Goal: Task Accomplishment & Management: Complete application form

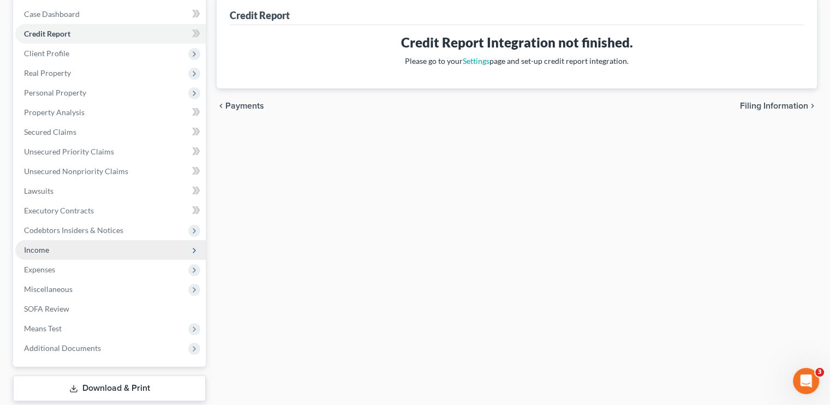
click at [48, 253] on span "Income" at bounding box center [36, 249] width 25 height 9
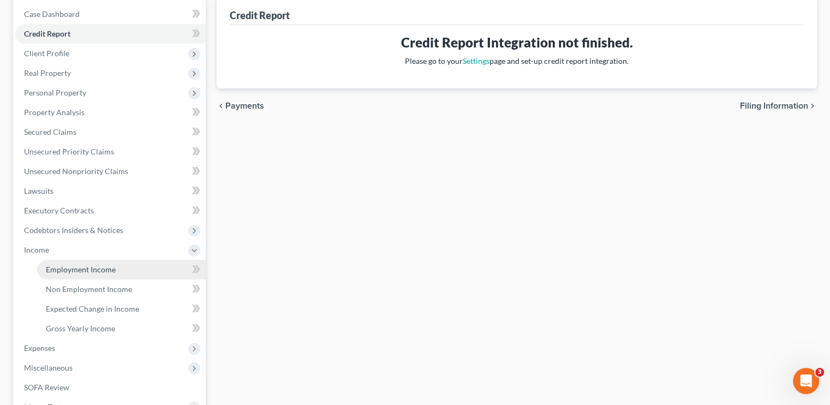
click at [73, 266] on span "Employment Income" at bounding box center [81, 269] width 70 height 9
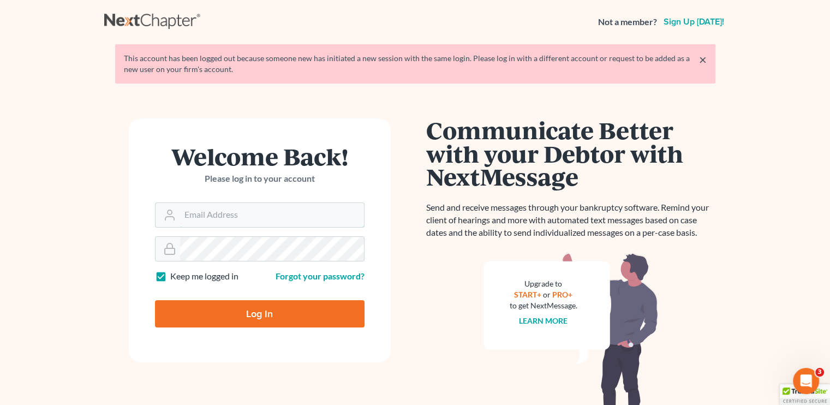
type input "[EMAIL_ADDRESS][DOMAIN_NAME]"
click at [297, 318] on input "Log In" at bounding box center [259, 313] width 209 height 27
type input "Thinking..."
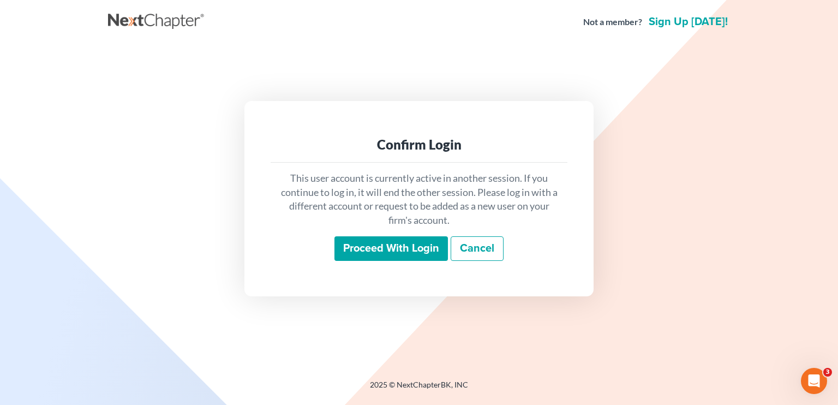
click at [388, 248] on input "Proceed with login" at bounding box center [390, 248] width 113 height 25
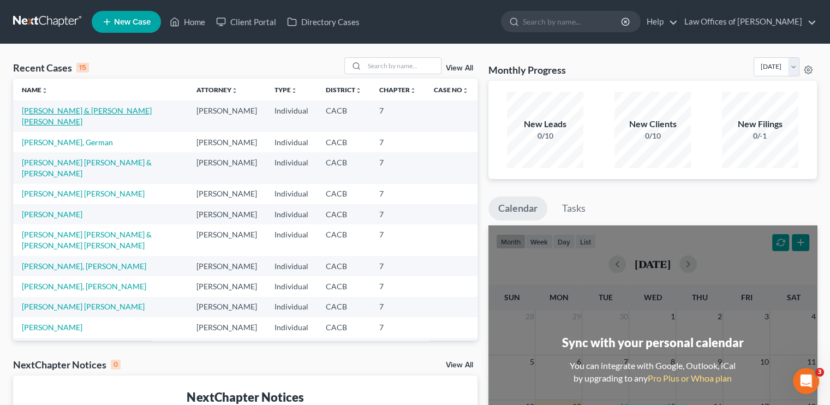
click at [71, 109] on link "[PERSON_NAME] & [PERSON_NAME] [PERSON_NAME]" at bounding box center [87, 116] width 130 height 20
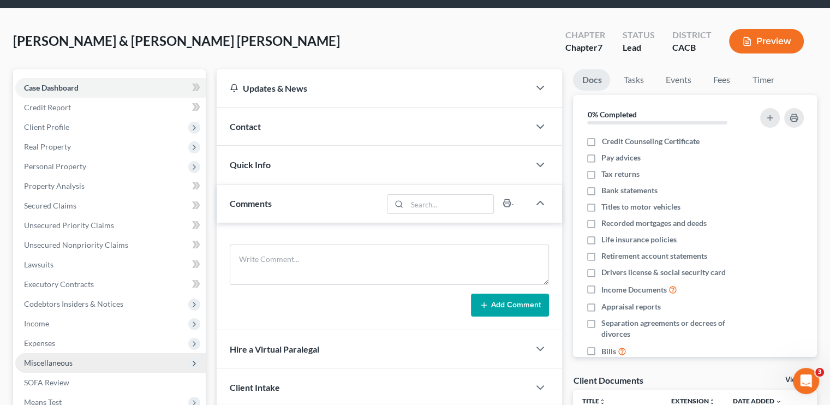
scroll to position [55, 0]
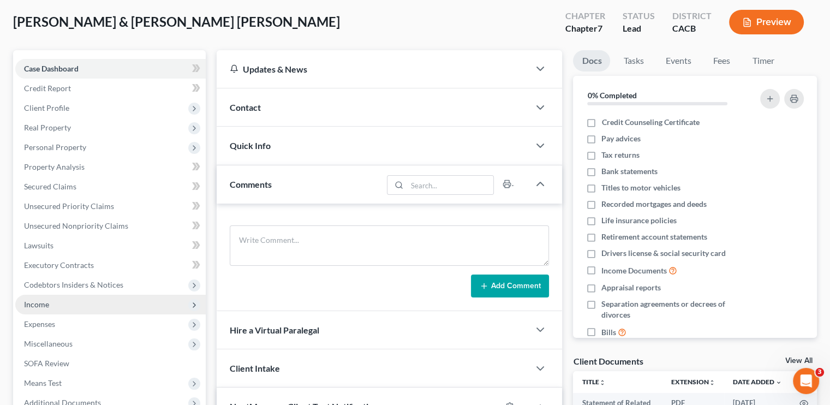
click at [65, 308] on span "Income" at bounding box center [110, 305] width 190 height 20
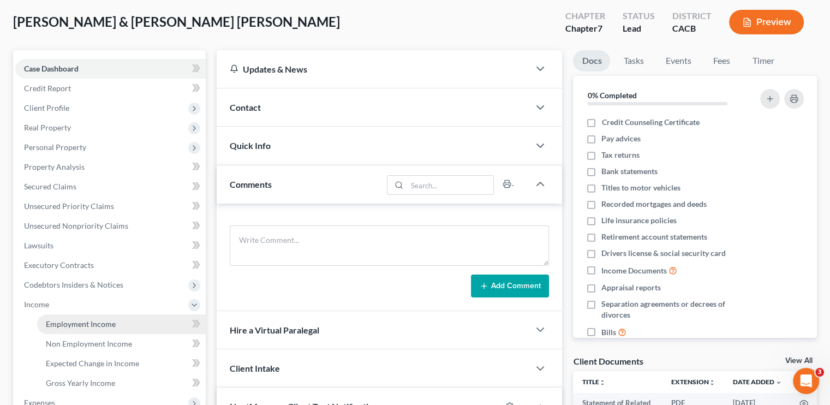
click at [87, 322] on span "Employment Income" at bounding box center [81, 323] width 70 height 9
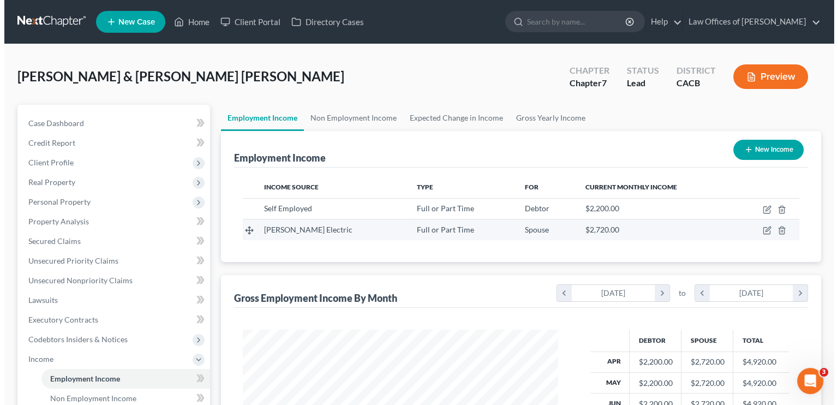
scroll to position [194, 337]
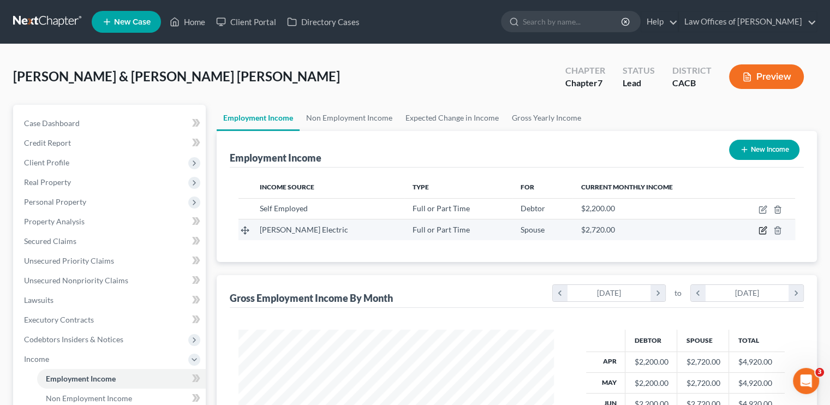
click at [760, 230] on icon "button" at bounding box center [762, 230] width 9 height 9
select select "0"
select select "4"
select select "0"
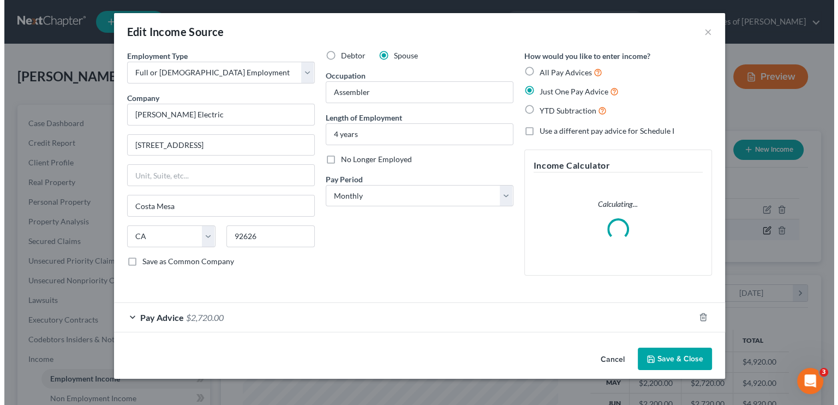
scroll to position [194, 340]
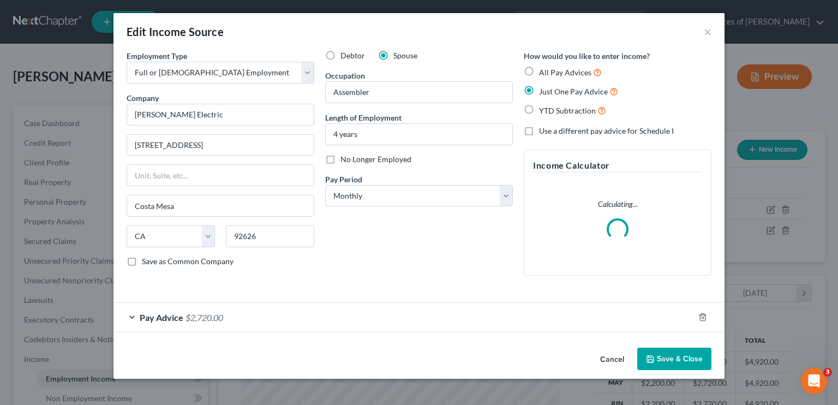
click at [240, 320] on div "Pay Advice $2,720.00" at bounding box center [403, 317] width 580 height 29
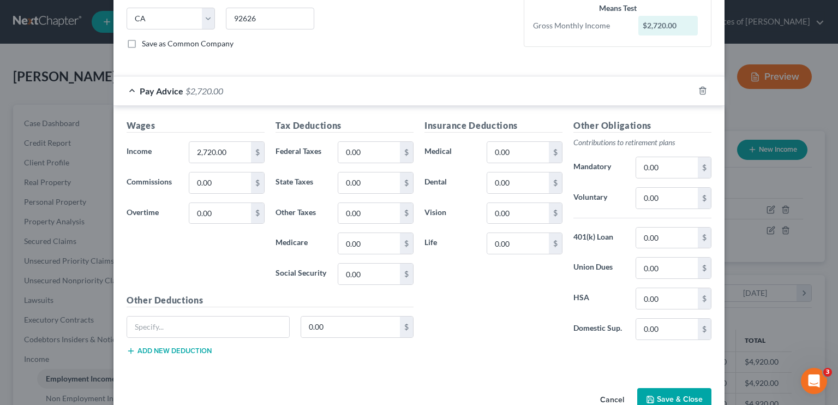
scroll to position [218, 0]
click at [207, 153] on input "2,720.00" at bounding box center [220, 151] width 62 height 21
type input "3,785.35"
drag, startPoint x: 349, startPoint y: 141, endPoint x: 358, endPoint y: 156, distance: 18.2
click at [349, 141] on input "0.00" at bounding box center [369, 151] width 62 height 21
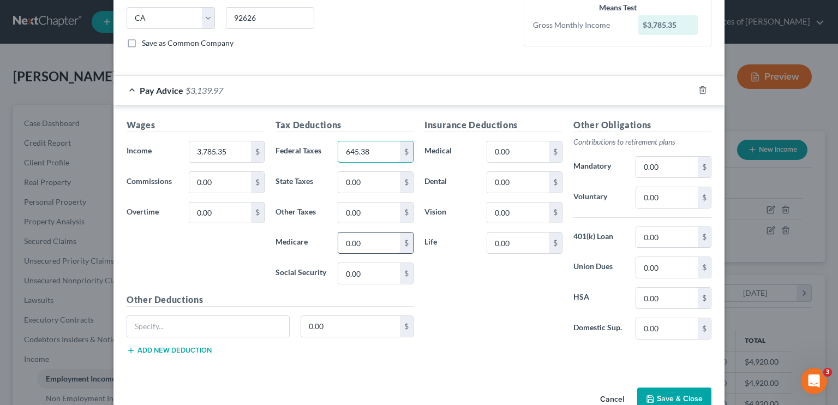
type input "645.38"
click at [352, 237] on input "0.00" at bounding box center [369, 242] width 62 height 21
type input "418.96"
click at [649, 237] on input "0.00" at bounding box center [667, 237] width 62 height 21
type input "227.72"
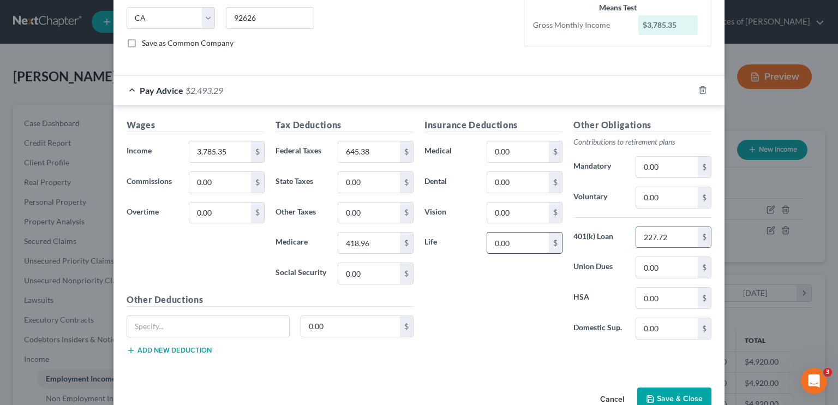
click at [494, 243] on input "0.00" at bounding box center [518, 242] width 62 height 21
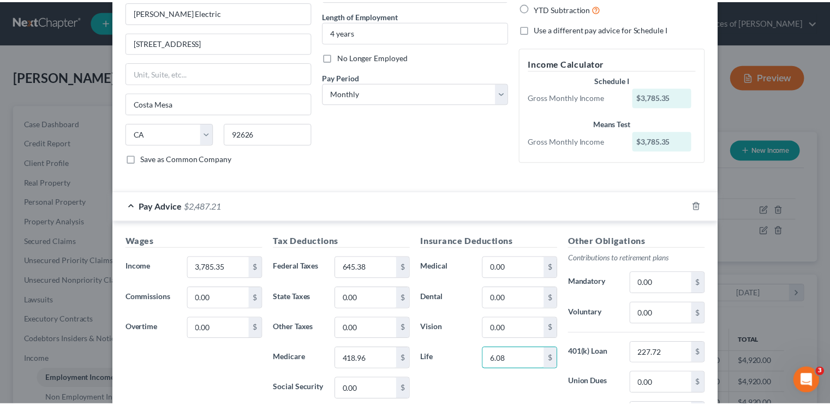
scroll to position [0, 0]
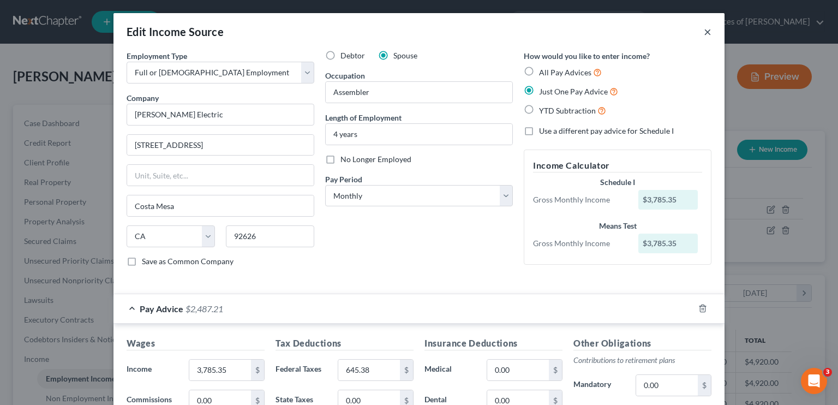
type input "6.08"
click at [706, 36] on button "×" at bounding box center [708, 31] width 8 height 13
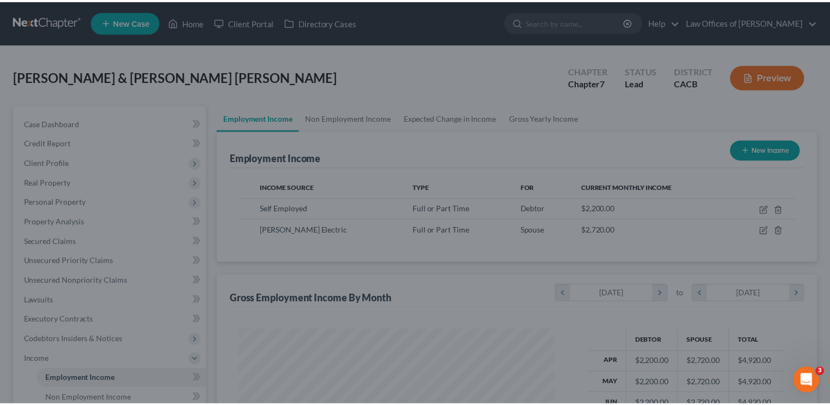
scroll to position [545324, 545181]
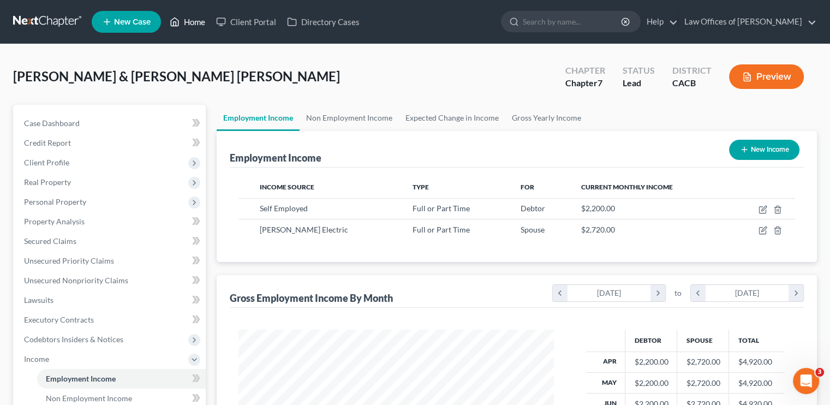
click at [211, 19] on link "Home" at bounding box center [187, 22] width 46 height 20
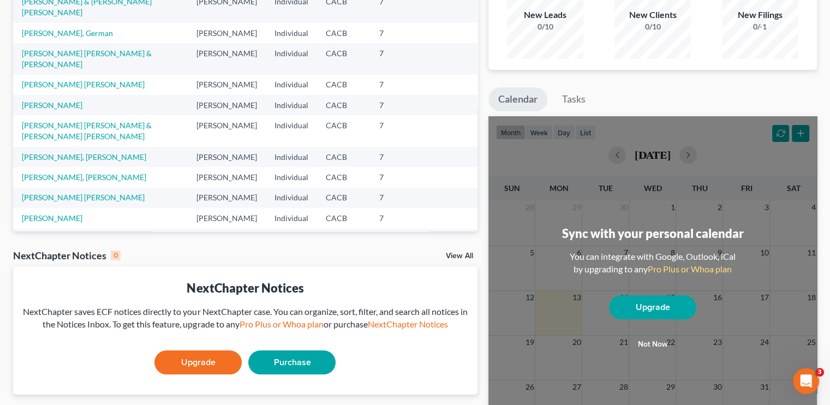
scroll to position [55, 0]
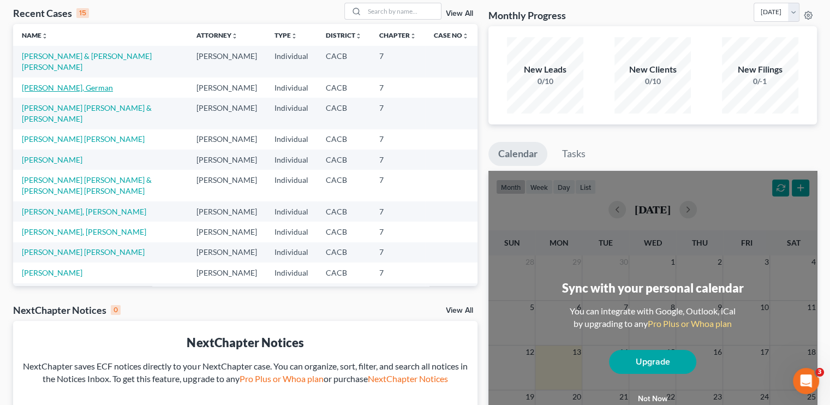
click at [61, 89] on link "[PERSON_NAME], German" at bounding box center [67, 87] width 91 height 9
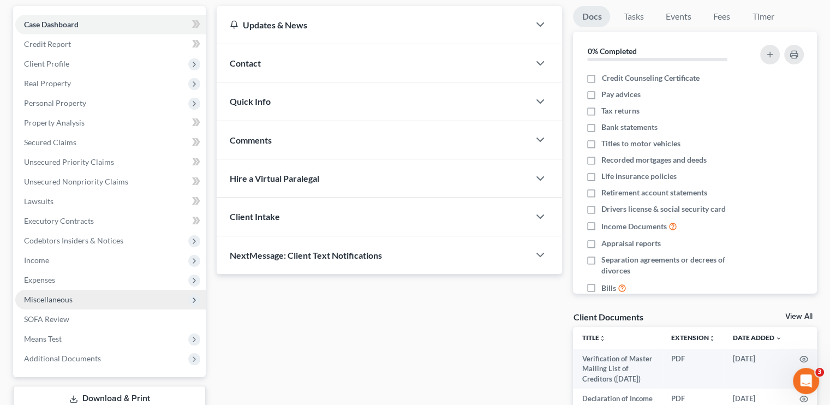
scroll to position [109, 0]
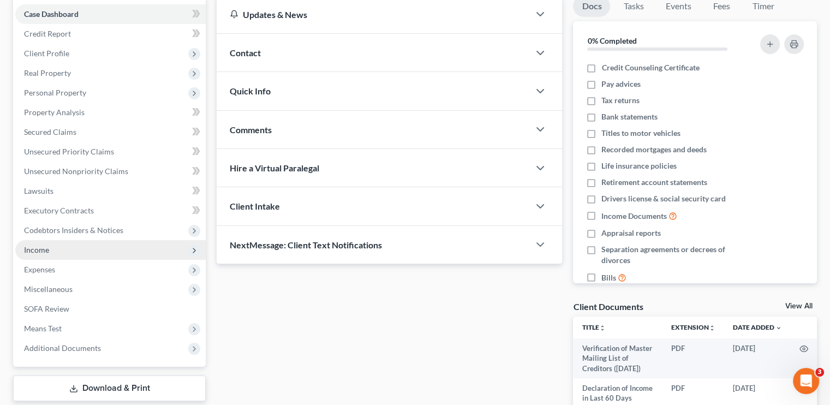
click at [39, 250] on span "Income" at bounding box center [36, 249] width 25 height 9
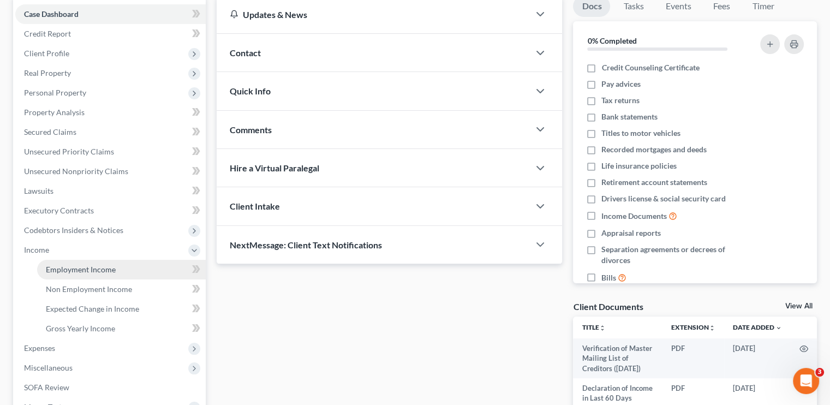
click at [68, 263] on link "Employment Income" at bounding box center [121, 270] width 169 height 20
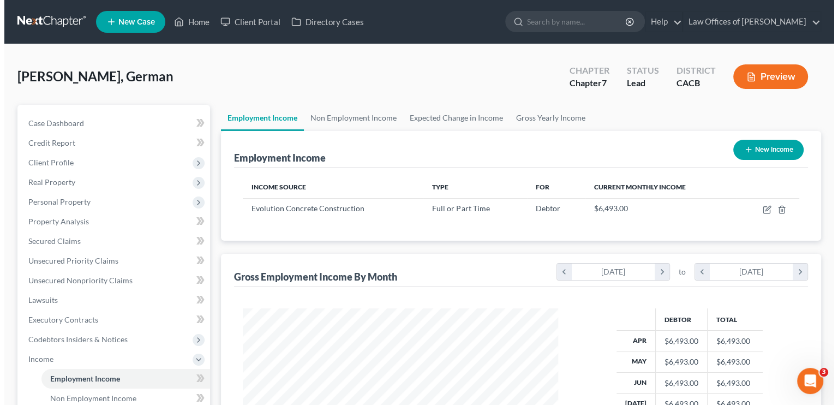
scroll to position [194, 337]
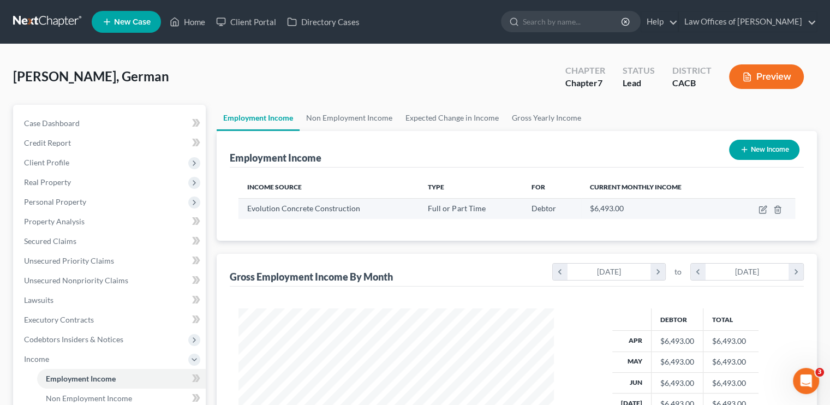
click at [757, 209] on td at bounding box center [763, 208] width 63 height 21
click at [764, 209] on icon "button" at bounding box center [762, 209] width 9 height 9
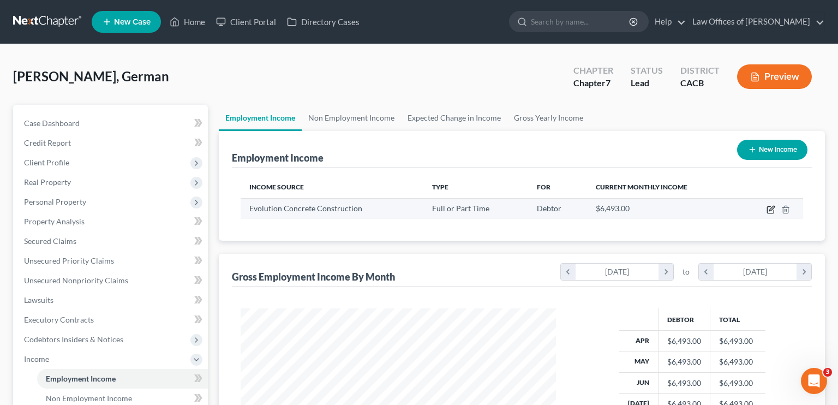
select select "0"
select select "4"
select select "0"
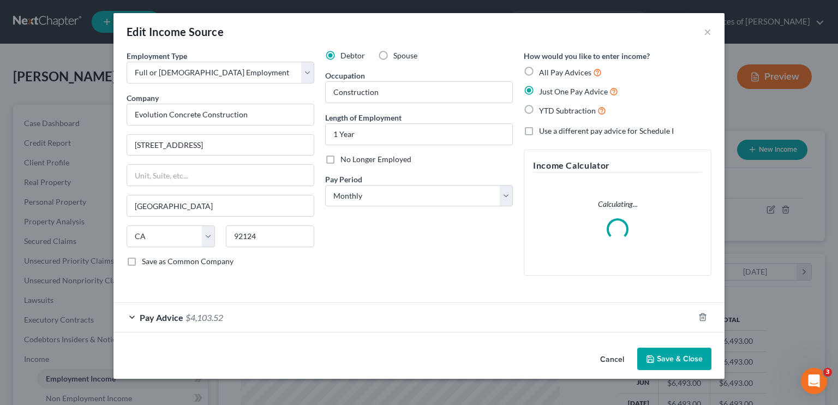
scroll to position [194, 340]
click at [238, 320] on div "Pay Advice $4,103.52" at bounding box center [403, 317] width 580 height 29
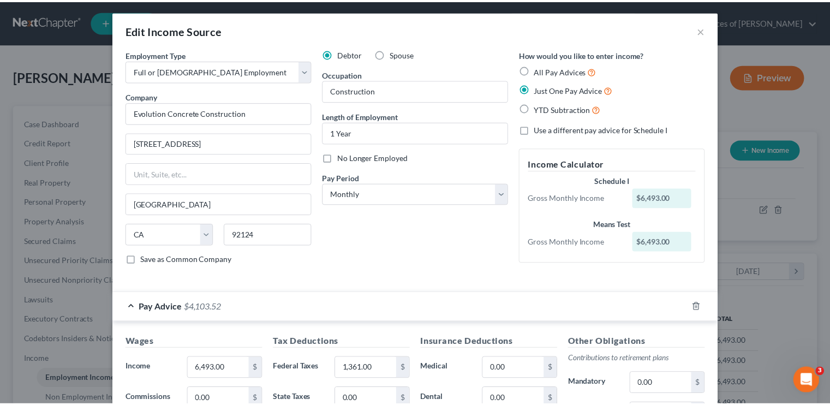
scroll to position [0, 0]
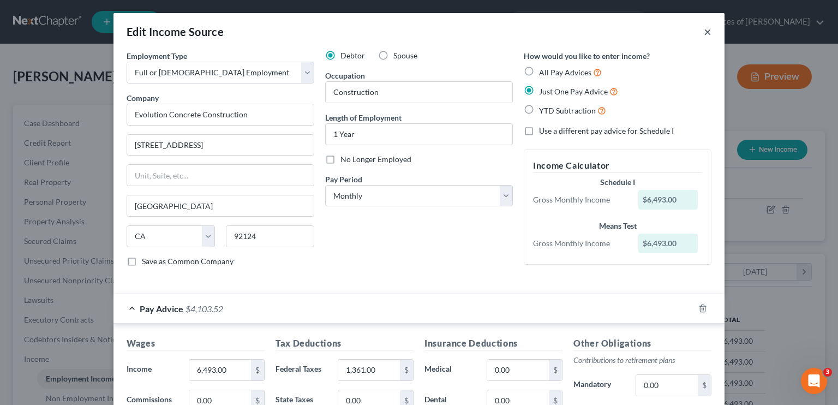
click at [704, 32] on button "×" at bounding box center [708, 31] width 8 height 13
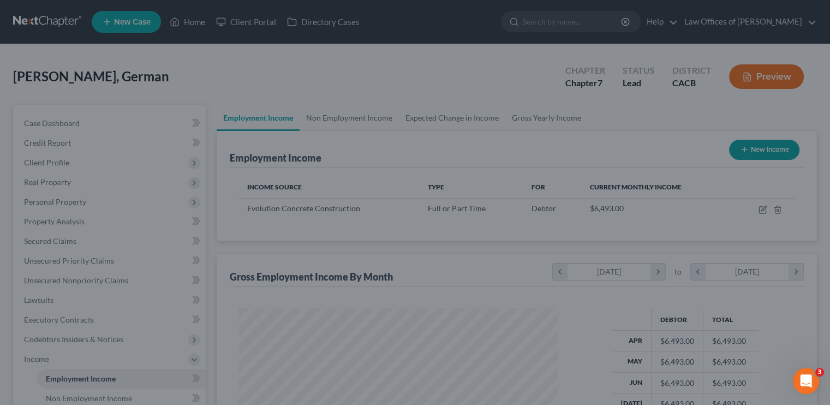
scroll to position [545324, 545181]
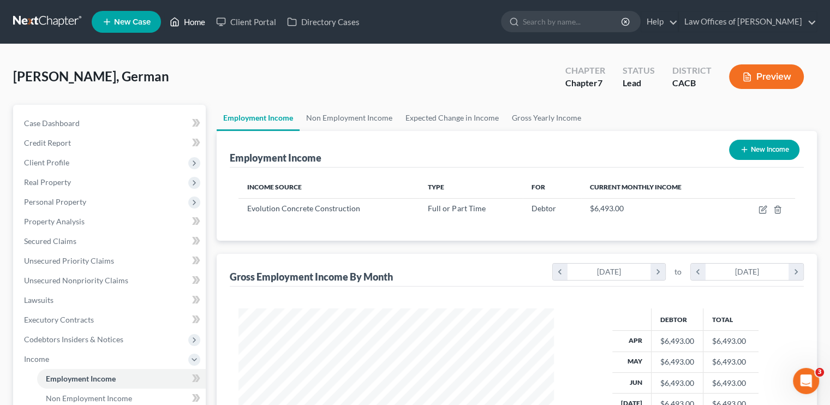
click at [189, 21] on link "Home" at bounding box center [187, 22] width 46 height 20
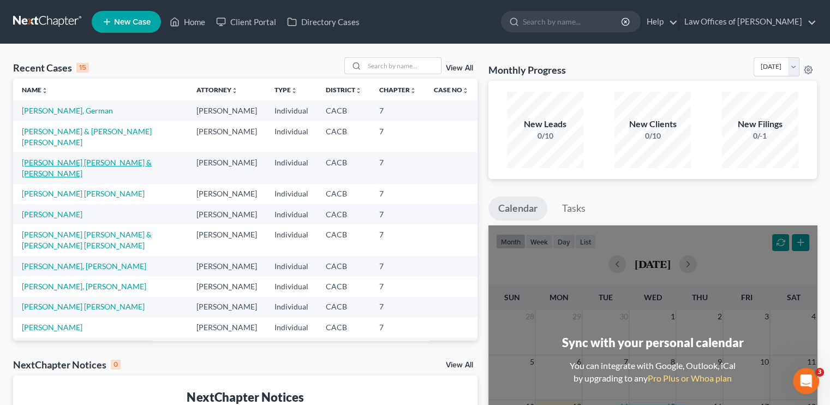
click at [65, 171] on link "[PERSON_NAME] [PERSON_NAME] & [PERSON_NAME]" at bounding box center [87, 168] width 130 height 20
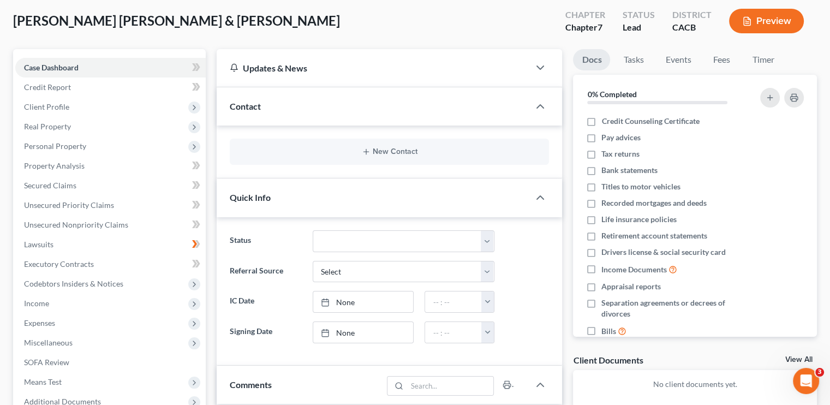
scroll to position [55, 0]
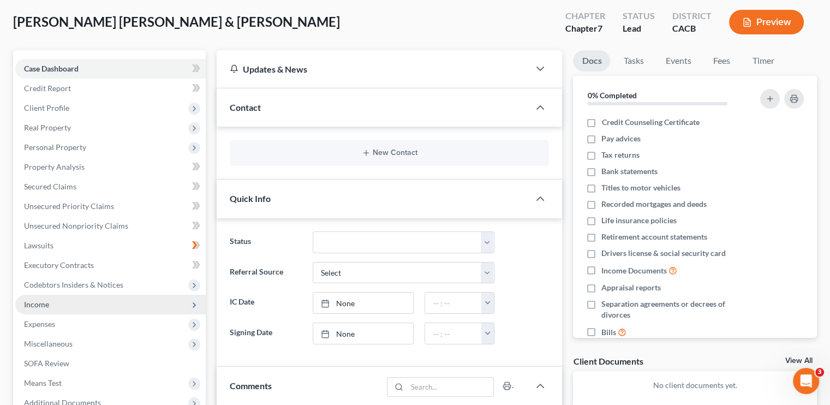
drag, startPoint x: 48, startPoint y: 303, endPoint x: 53, endPoint y: 298, distance: 7.3
click at [49, 303] on span "Income" at bounding box center [110, 305] width 190 height 20
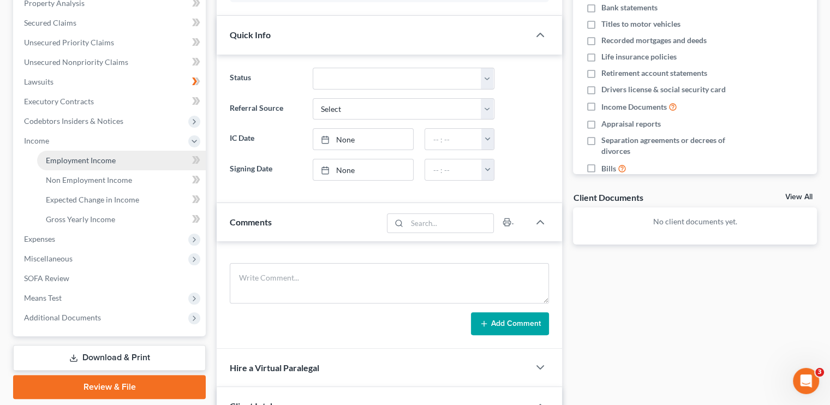
click at [100, 160] on span "Employment Income" at bounding box center [81, 159] width 70 height 9
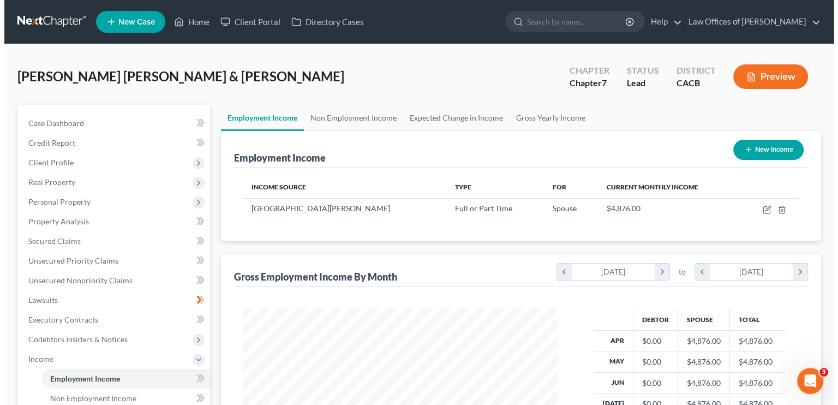
scroll to position [194, 337]
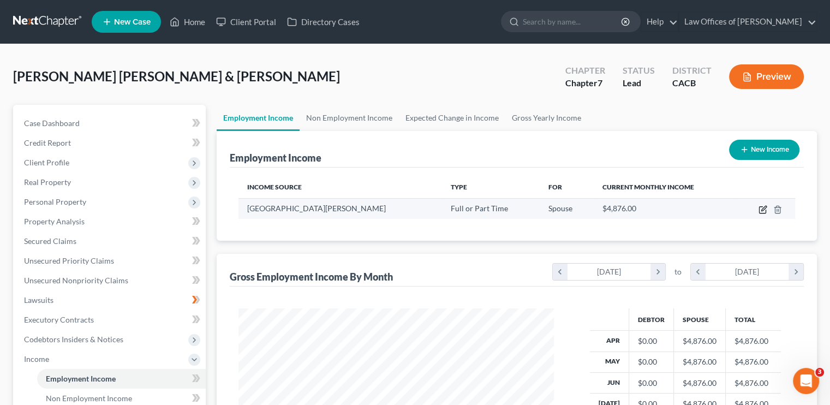
click at [764, 209] on icon "button" at bounding box center [762, 209] width 9 height 9
select select "0"
select select "4"
select select "0"
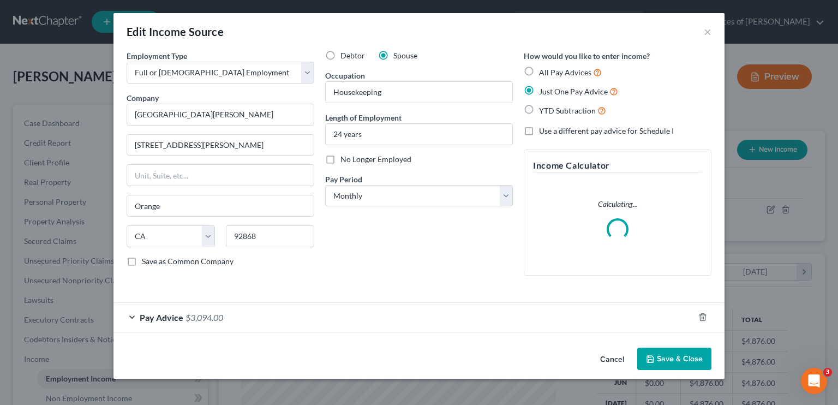
scroll to position [194, 340]
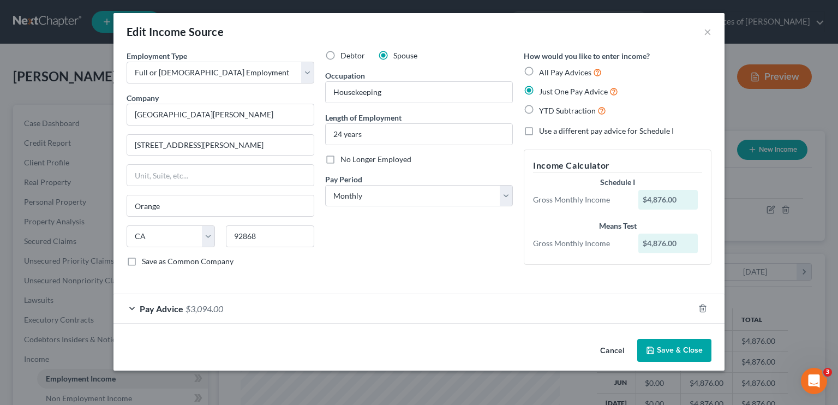
click at [223, 301] on div "Pay Advice $3,094.00" at bounding box center [403, 308] width 580 height 29
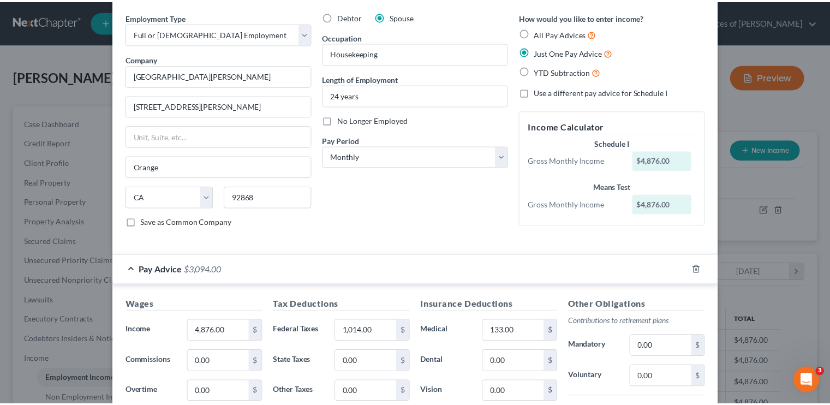
scroll to position [0, 0]
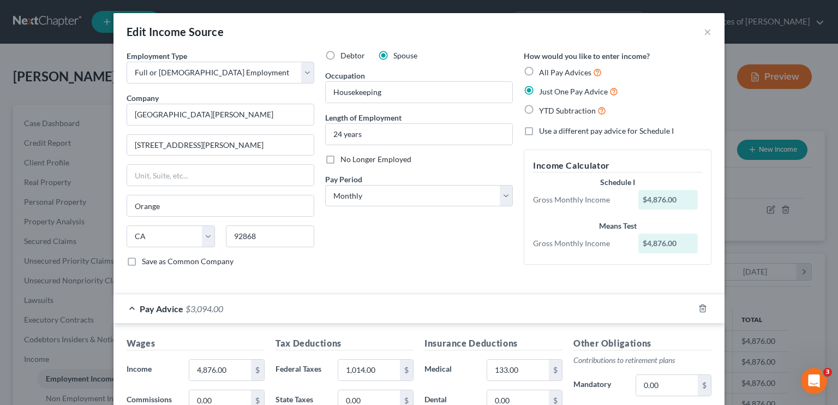
click at [698, 34] on div "Edit Income Source ×" at bounding box center [418, 31] width 611 height 37
click at [704, 33] on button "×" at bounding box center [708, 31] width 8 height 13
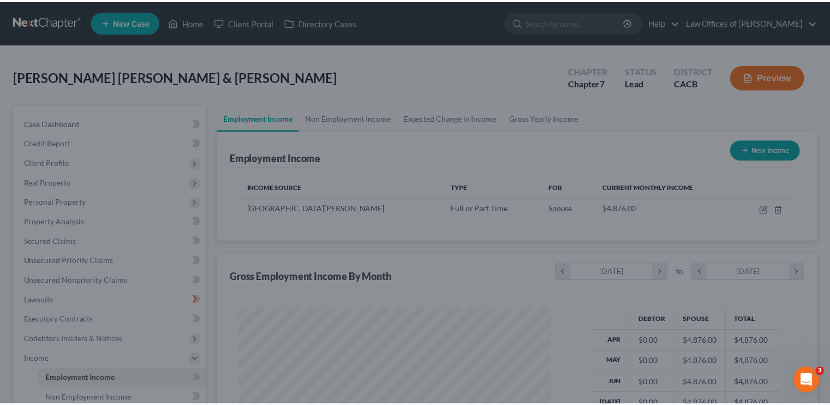
scroll to position [545324, 545181]
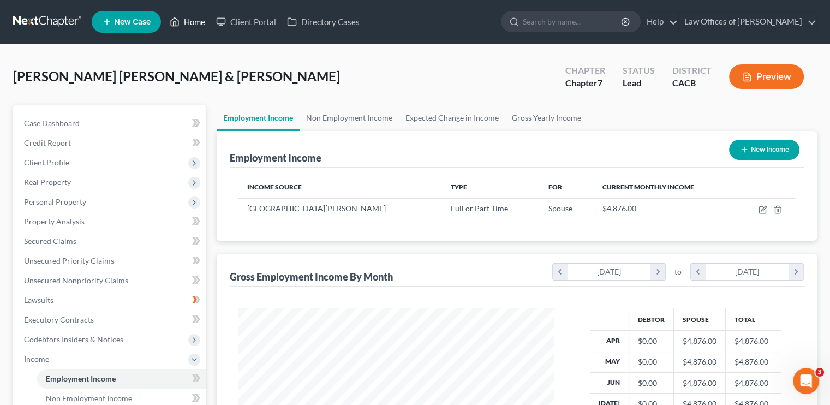
click at [197, 15] on link "Home" at bounding box center [187, 22] width 46 height 20
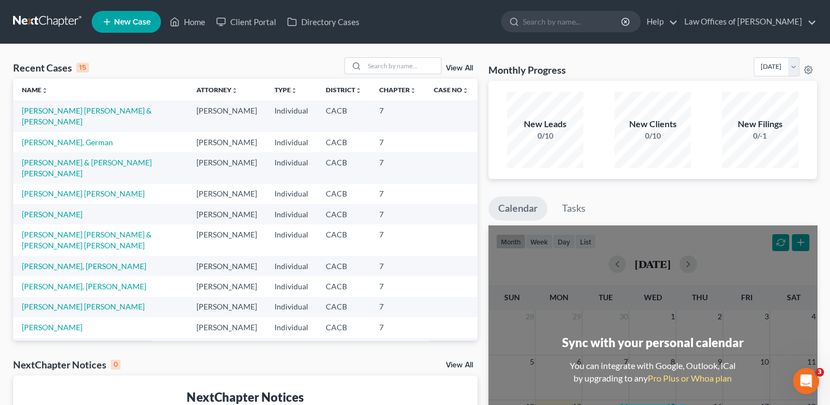
click at [68, 167] on td "[PERSON_NAME] & [PERSON_NAME] [PERSON_NAME]" at bounding box center [100, 167] width 175 height 31
click at [76, 172] on link "[PERSON_NAME] & [PERSON_NAME] [PERSON_NAME]" at bounding box center [87, 168] width 130 height 20
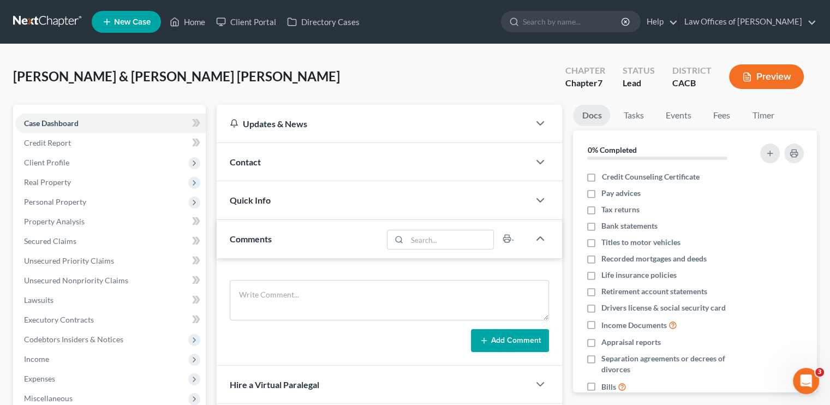
scroll to position [55, 0]
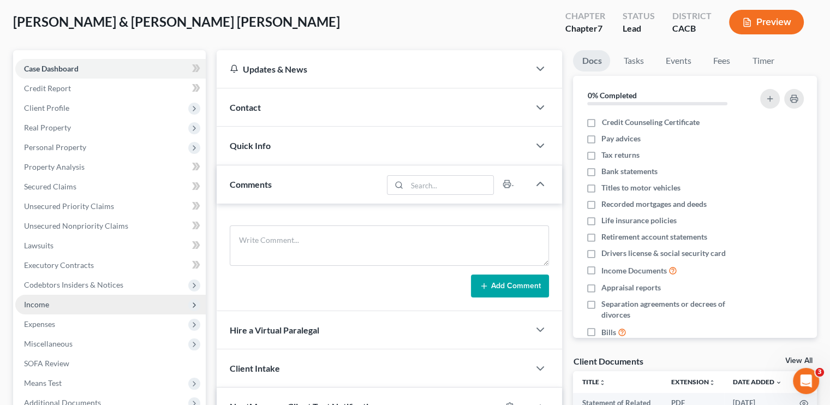
click at [51, 307] on span "Income" at bounding box center [110, 305] width 190 height 20
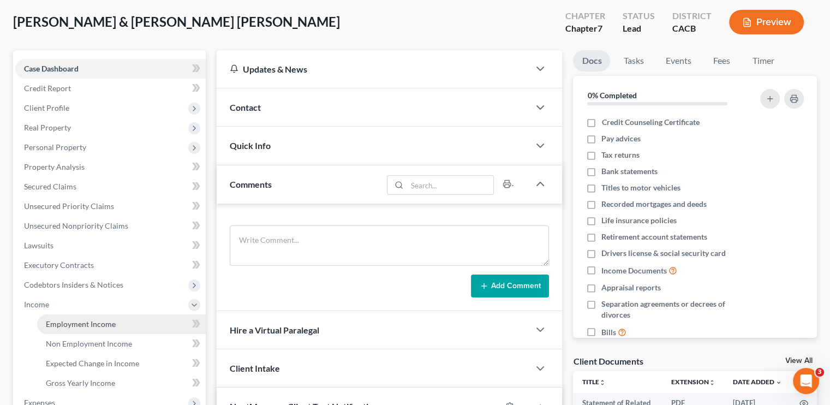
click at [76, 323] on span "Employment Income" at bounding box center [81, 323] width 70 height 9
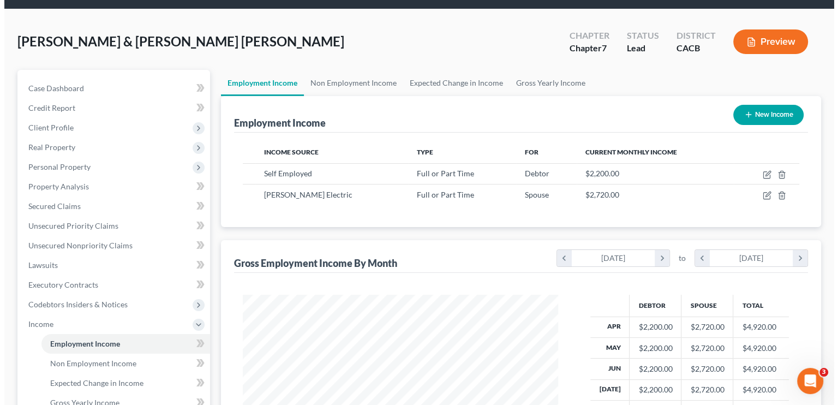
scroll to position [55, 0]
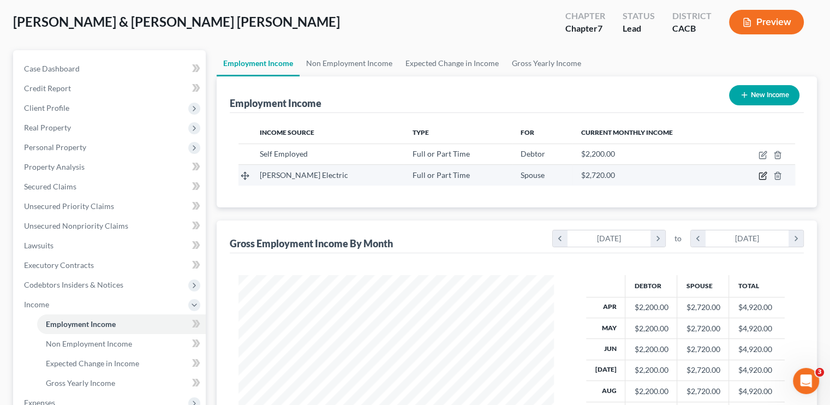
click at [762, 176] on icon "button" at bounding box center [763, 174] width 5 height 5
select select "0"
select select "4"
select select "0"
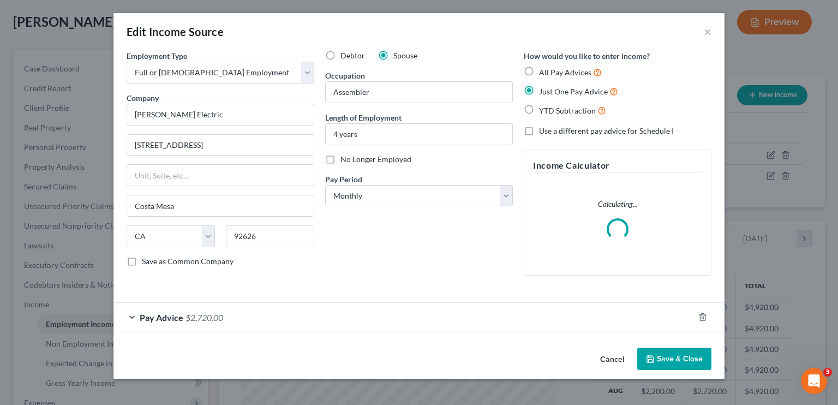
scroll to position [194, 340]
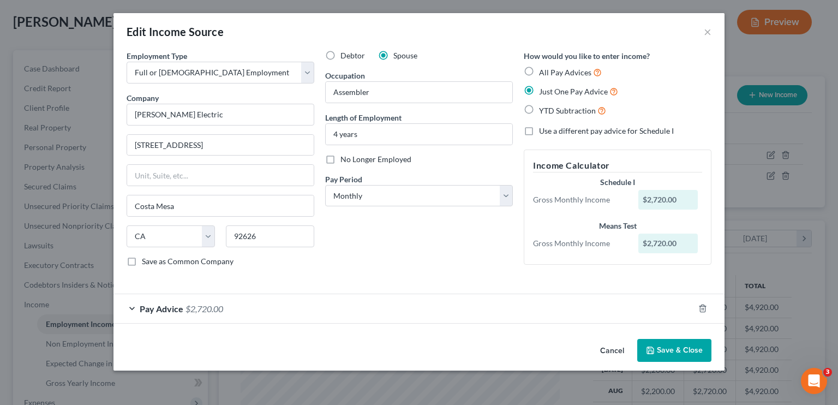
click at [255, 299] on div "Pay Advice $2,720.00" at bounding box center [403, 308] width 580 height 29
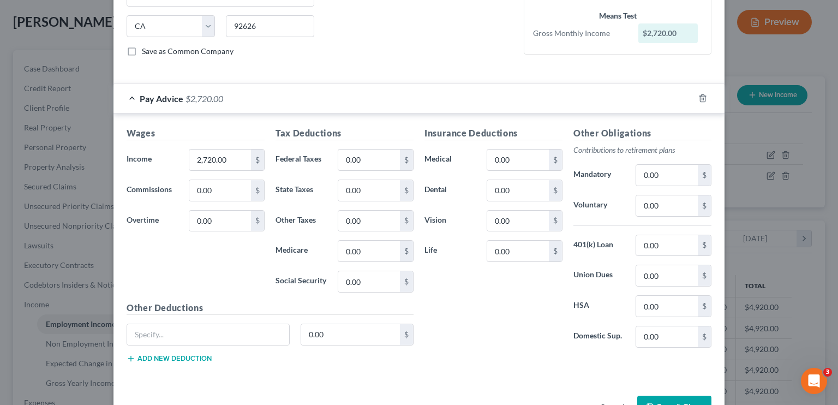
scroll to position [218, 0]
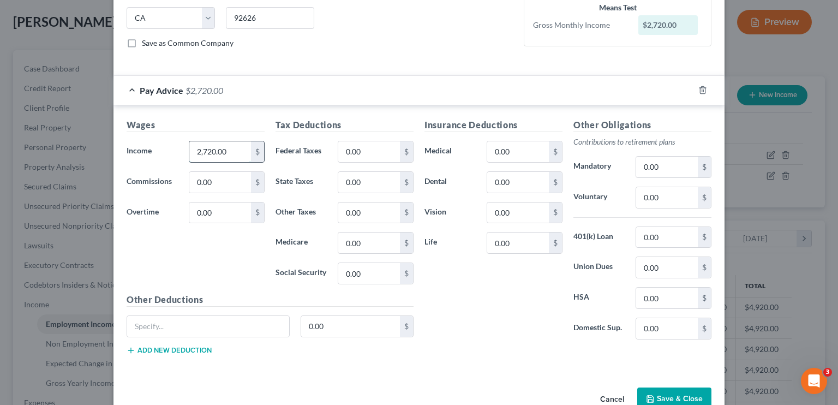
click at [205, 155] on input "2,720.00" at bounding box center [220, 151] width 62 height 21
type input "3,785"
click at [363, 143] on input "0.00" at bounding box center [369, 151] width 62 height 21
type input "645"
click at [504, 148] on input "0.00" at bounding box center [518, 151] width 62 height 21
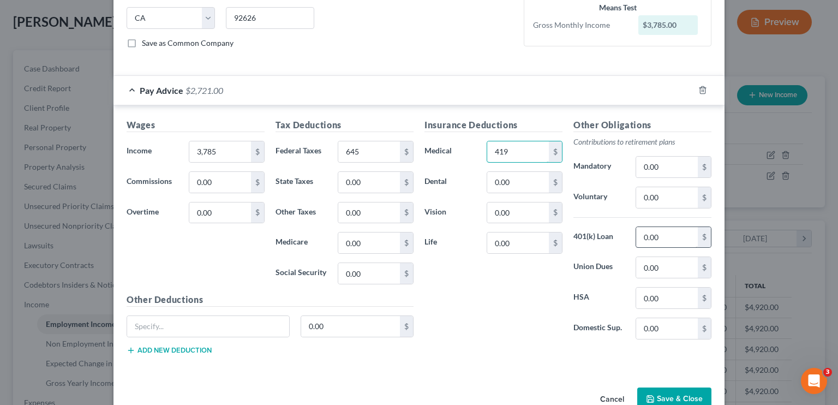
type input "419"
click at [650, 241] on input "0.00" at bounding box center [667, 237] width 62 height 21
type input "227"
click at [523, 241] on input "0.00" at bounding box center [518, 242] width 62 height 21
type input "6.00"
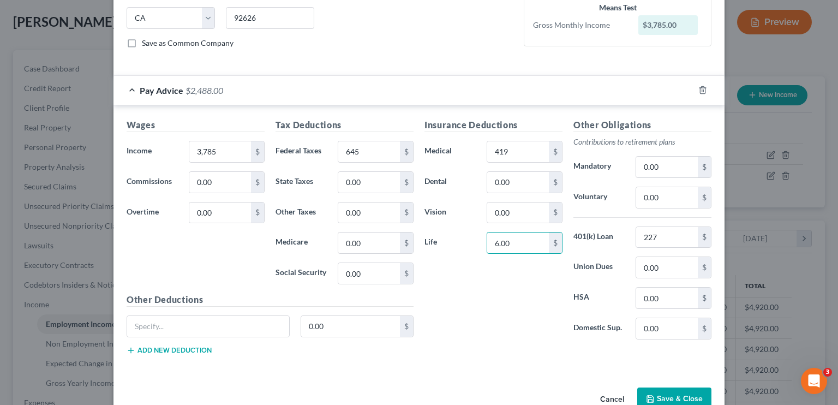
click at [503, 296] on div "Insurance Deductions Medical 419 $ Dental 0.00 $ Vision 0.00 $ Life 6.00 $" at bounding box center [493, 233] width 149 height 230
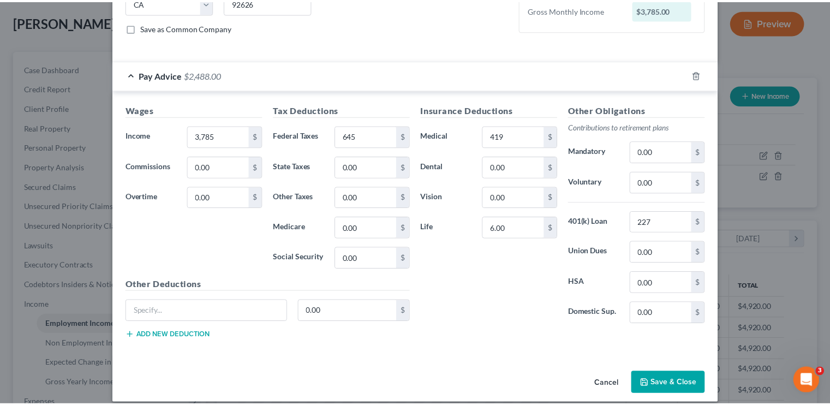
scroll to position [242, 0]
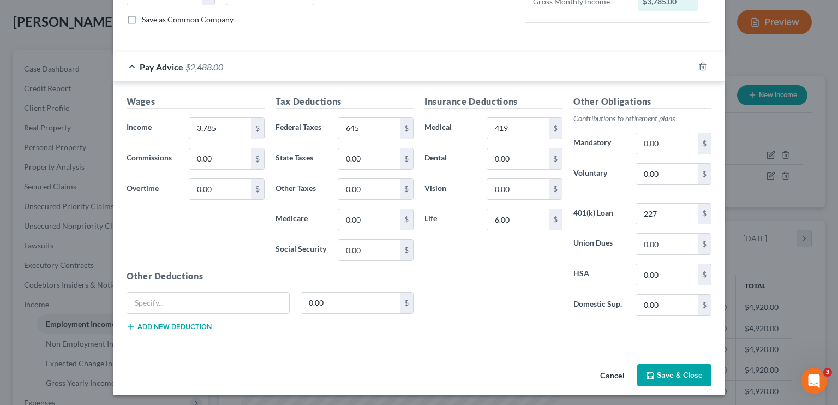
click at [679, 368] on button "Save & Close" at bounding box center [674, 375] width 74 height 23
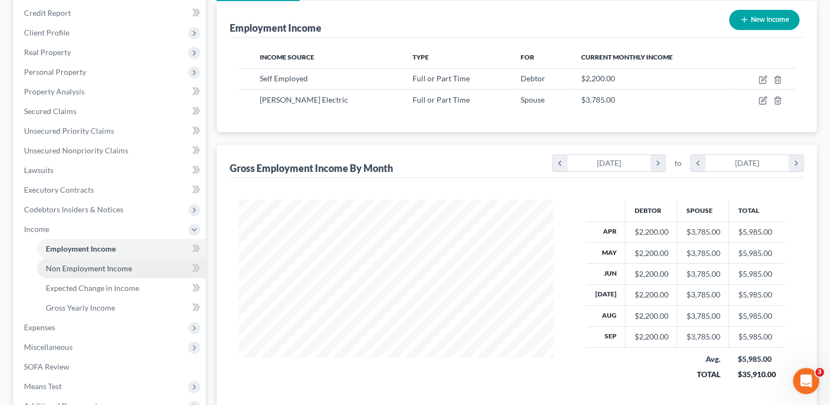
scroll to position [198, 0]
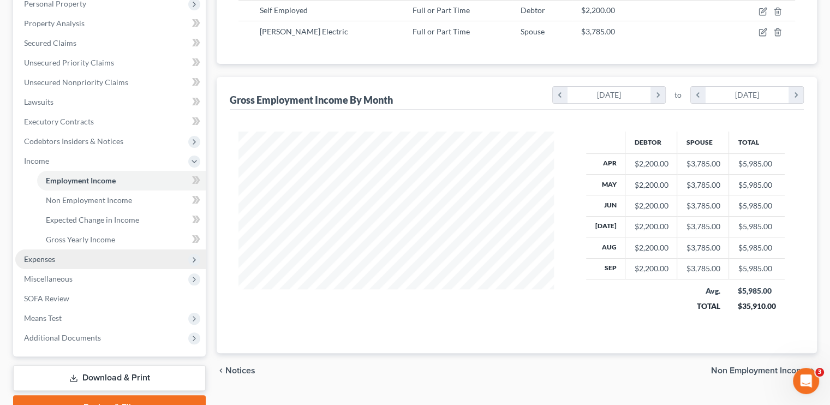
click at [43, 255] on span "Expenses" at bounding box center [39, 258] width 31 height 9
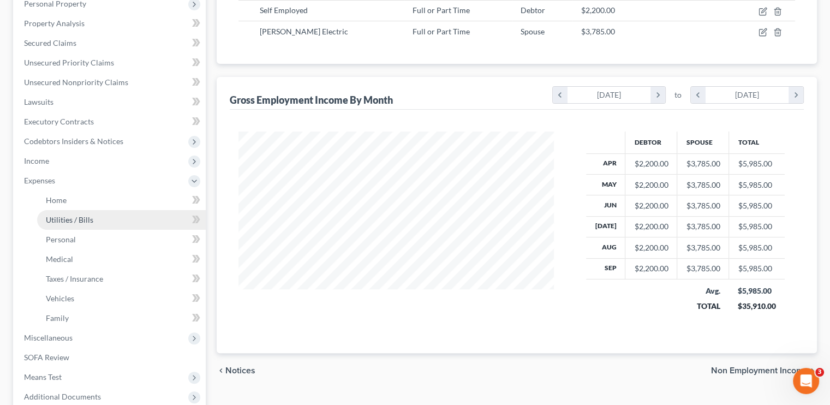
click at [95, 220] on link "Utilities / Bills" at bounding box center [121, 220] width 169 height 20
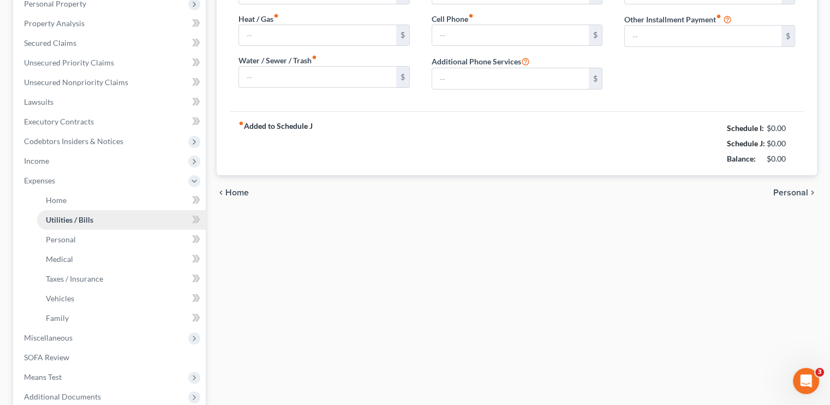
scroll to position [70, 0]
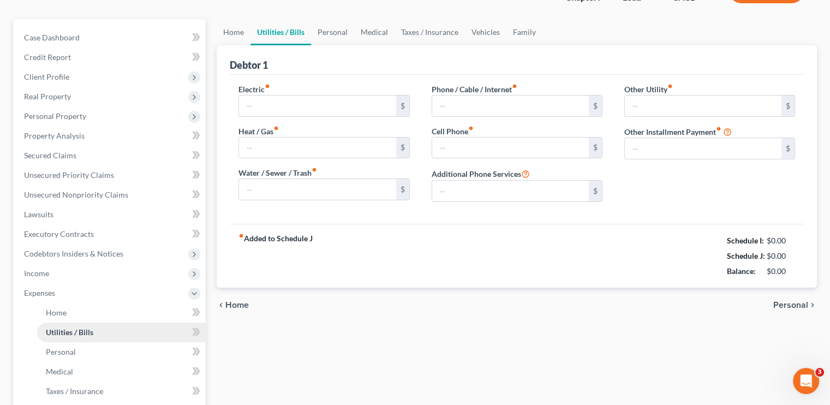
type input "140.00"
type input "67.00"
type input "81.00"
type input "168.00"
type input "350.00"
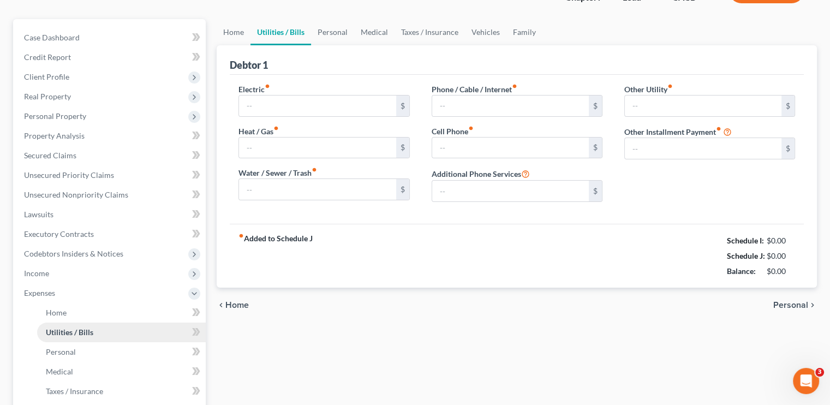
type input "0.00"
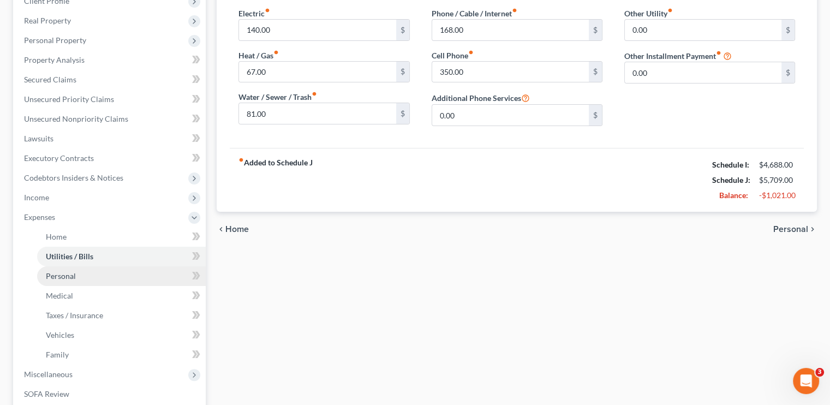
scroll to position [164, 0]
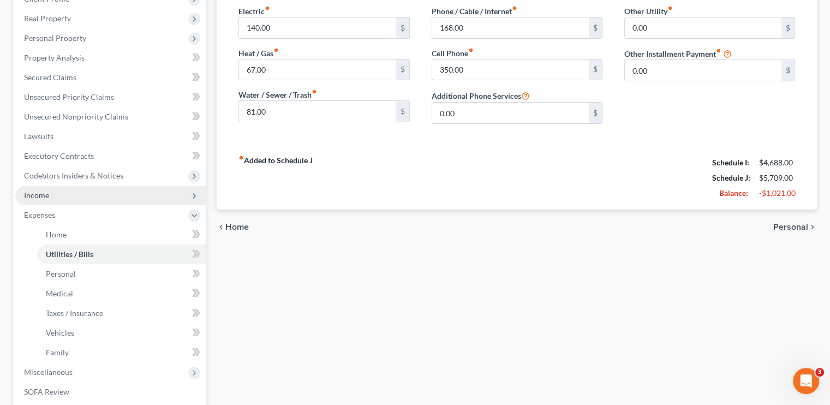
click at [63, 199] on span "Income" at bounding box center [110, 195] width 190 height 20
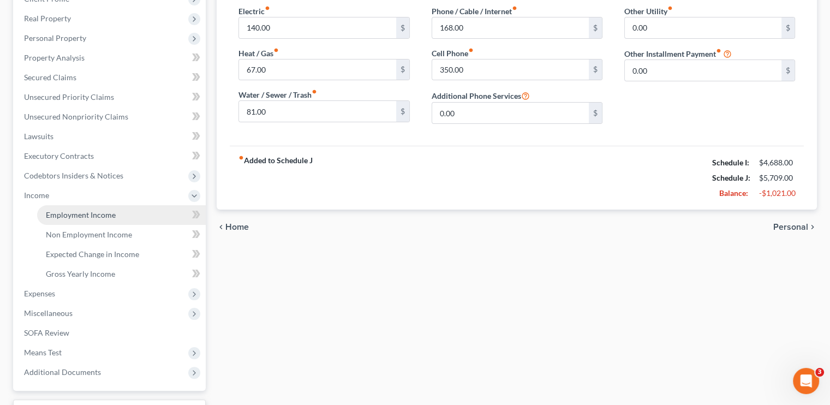
click at [70, 210] on span "Employment Income" at bounding box center [81, 214] width 70 height 9
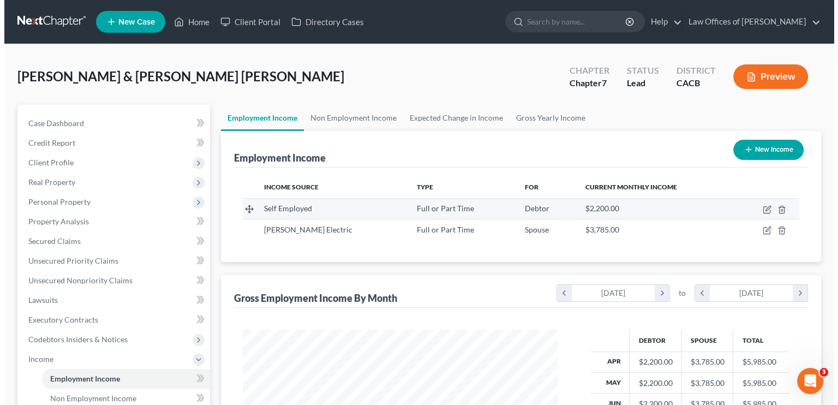
scroll to position [194, 337]
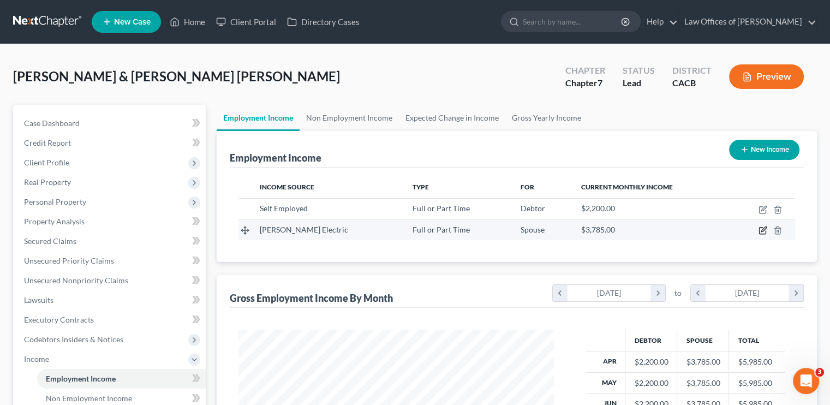
click at [758, 231] on icon "button" at bounding box center [762, 230] width 9 height 9
select select "0"
select select "4"
select select "0"
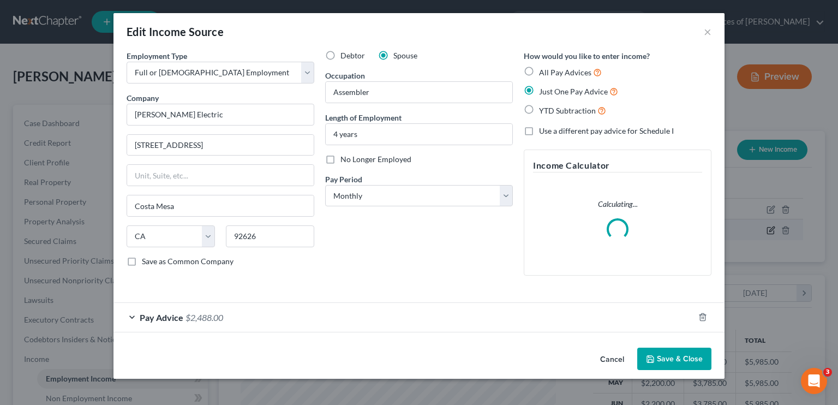
scroll to position [194, 340]
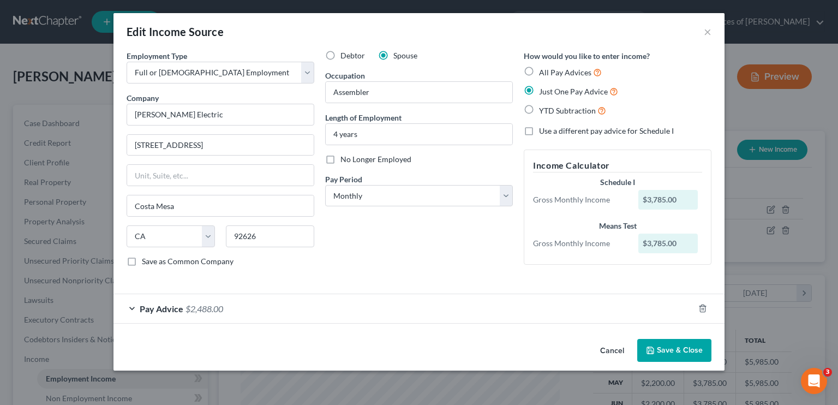
click at [223, 303] on span "$2,488.00" at bounding box center [204, 308] width 38 height 10
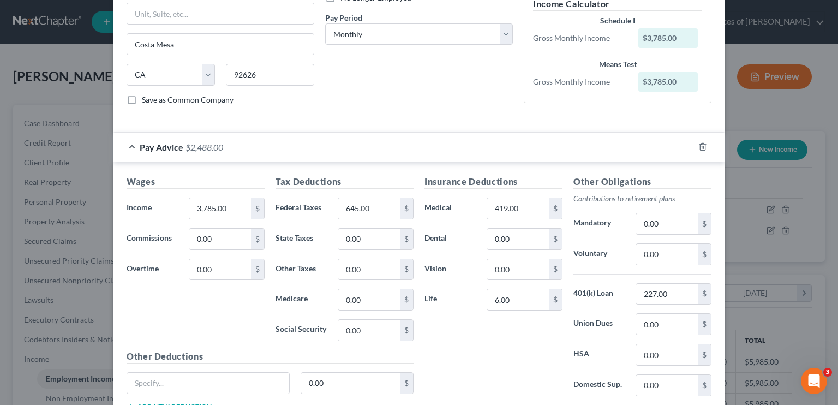
scroll to position [164, 0]
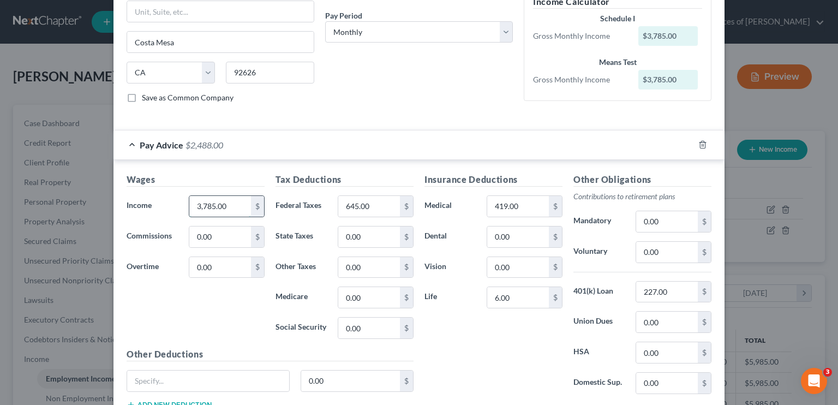
click at [211, 205] on input "3,785.00" at bounding box center [220, 206] width 62 height 21
type input "3,750"
click at [349, 206] on input "645.00" at bounding box center [369, 206] width 62 height 21
type input "648"
click at [493, 203] on input "419.00" at bounding box center [518, 206] width 62 height 21
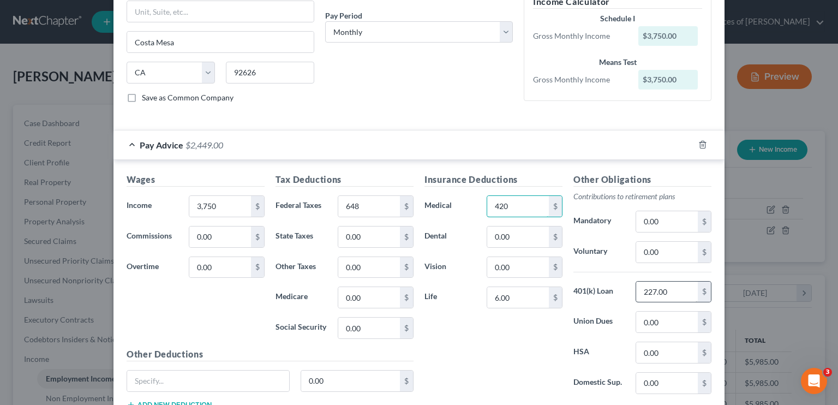
type input "420"
click at [647, 292] on input "227.00" at bounding box center [667, 291] width 62 height 21
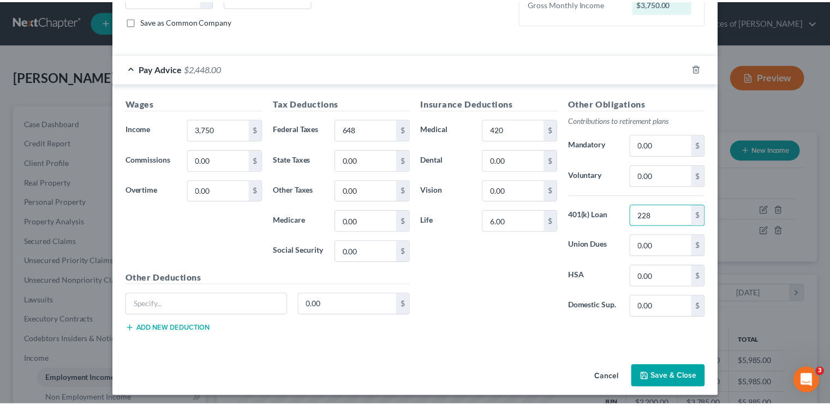
scroll to position [242, 0]
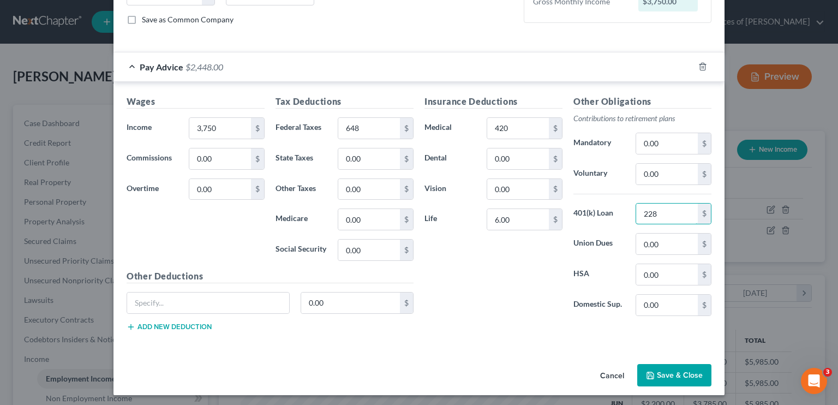
type input "228"
click at [652, 370] on button "Save & Close" at bounding box center [674, 375] width 74 height 23
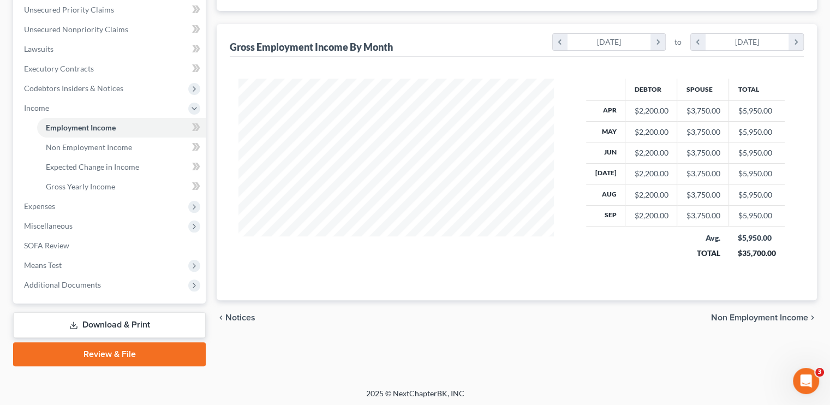
scroll to position [253, 0]
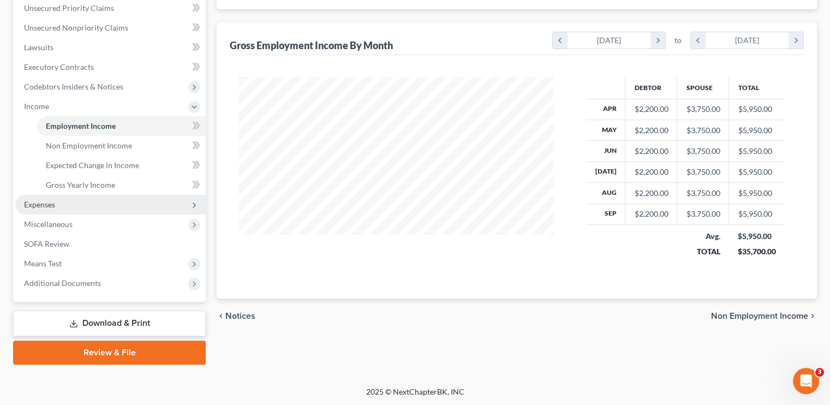
click at [58, 200] on span "Expenses" at bounding box center [110, 205] width 190 height 20
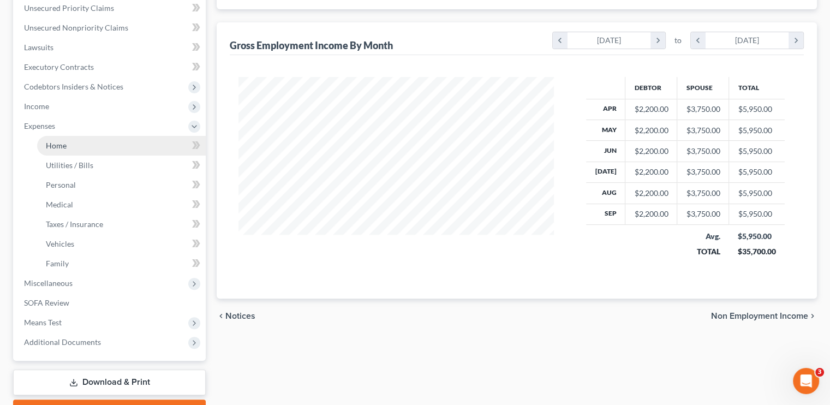
click at [64, 145] on span "Home" at bounding box center [56, 145] width 21 height 9
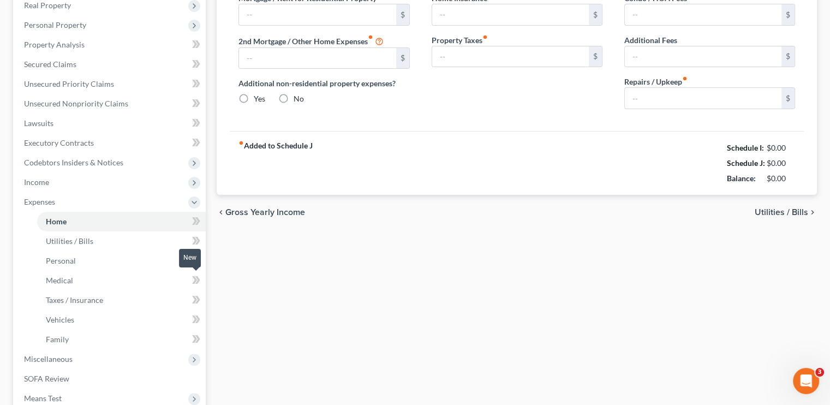
type input "2,830.00"
type input "0.00"
radio input "true"
type input "0.00"
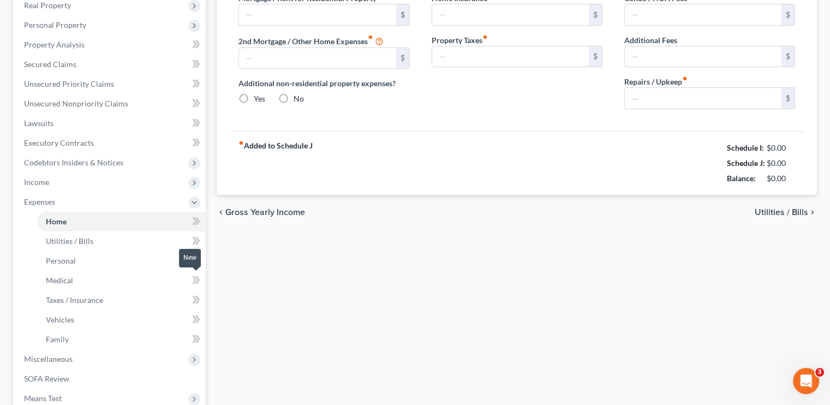
type input "0.00"
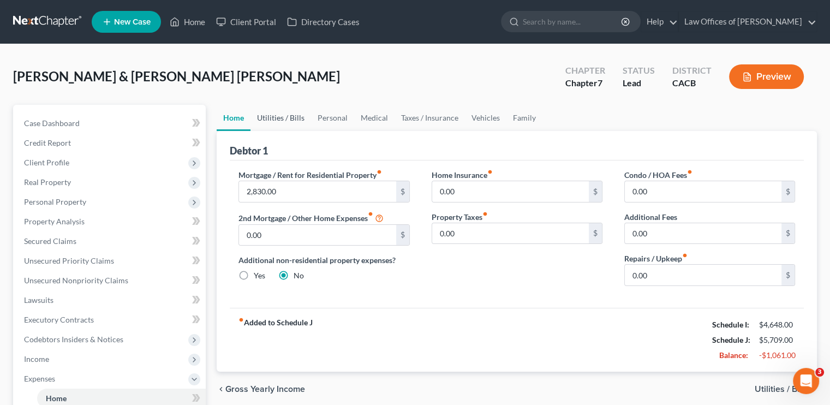
click at [270, 118] on link "Utilities / Bills" at bounding box center [280, 118] width 61 height 26
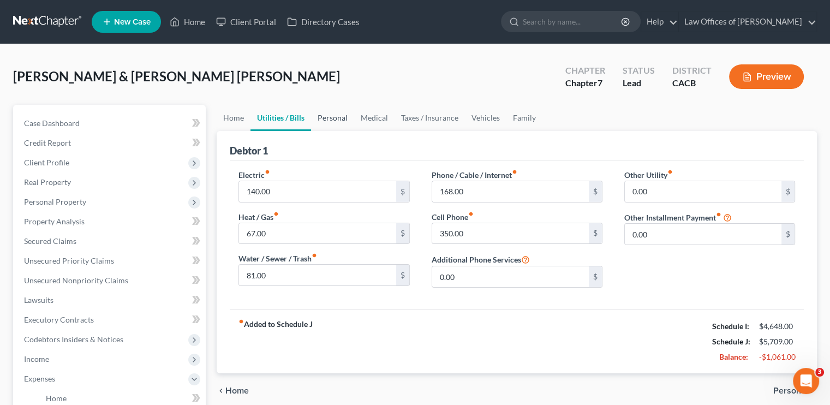
click at [327, 115] on link "Personal" at bounding box center [332, 118] width 43 height 26
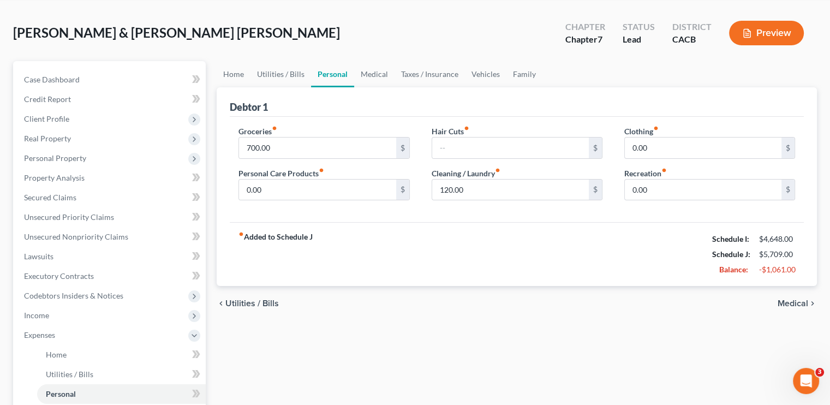
scroll to position [109, 0]
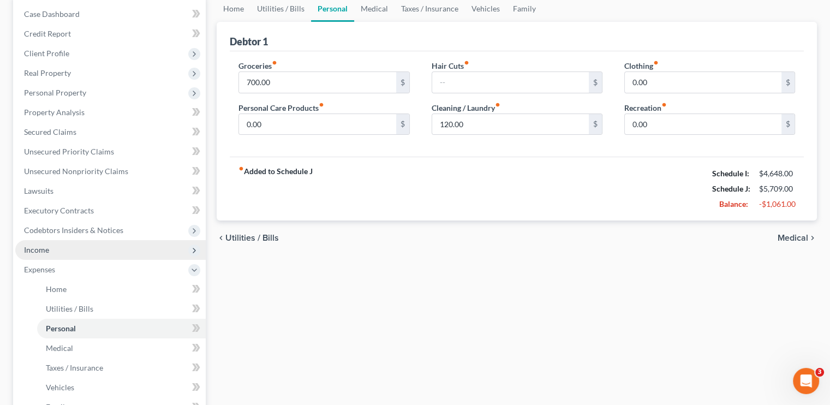
click at [49, 248] on span "Income" at bounding box center [110, 250] width 190 height 20
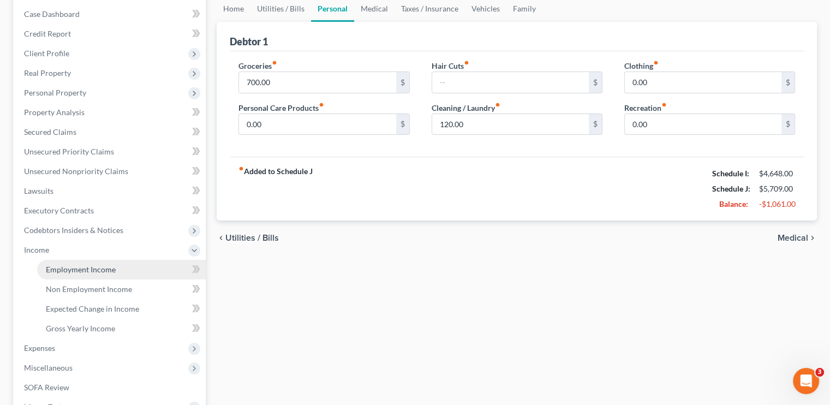
click at [63, 262] on link "Employment Income" at bounding box center [121, 270] width 169 height 20
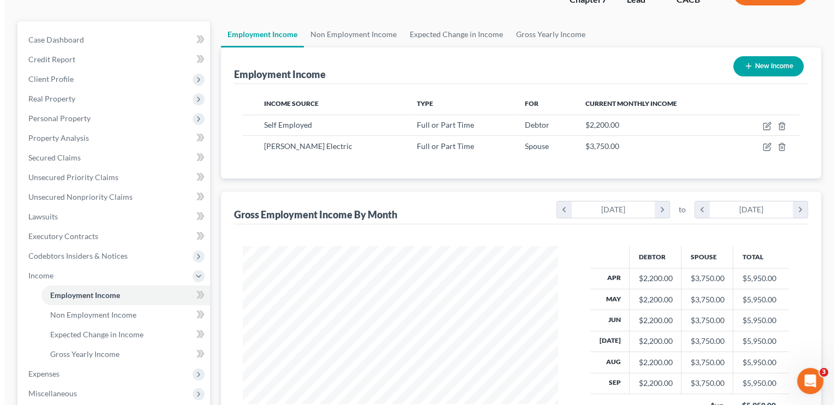
scroll to position [55, 0]
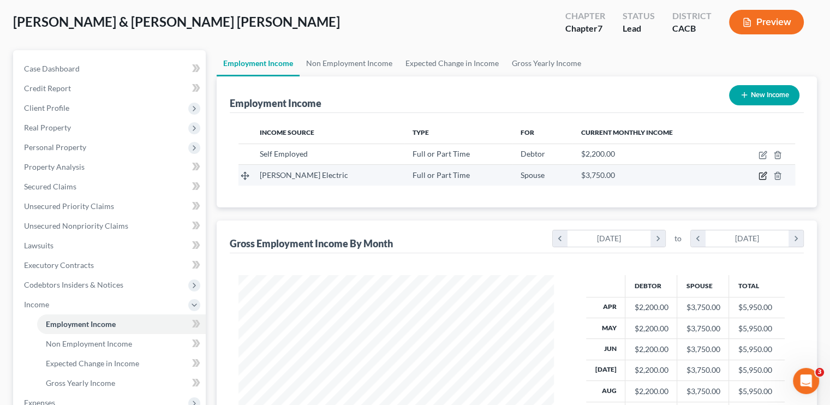
click at [766, 172] on icon "button" at bounding box center [762, 175] width 9 height 9
select select "0"
select select "4"
select select "0"
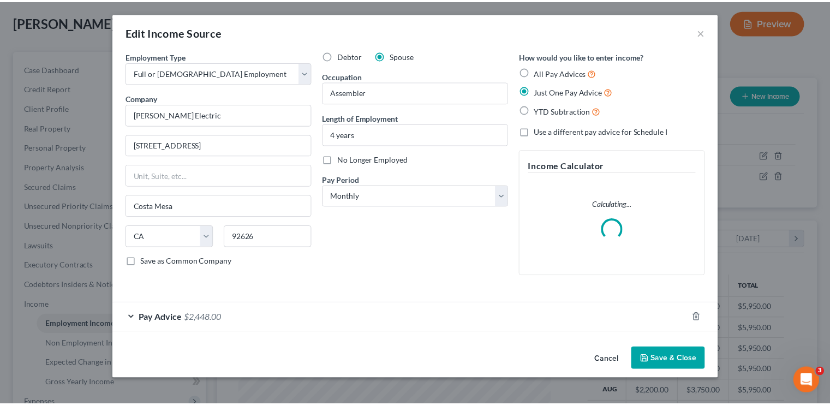
scroll to position [194, 340]
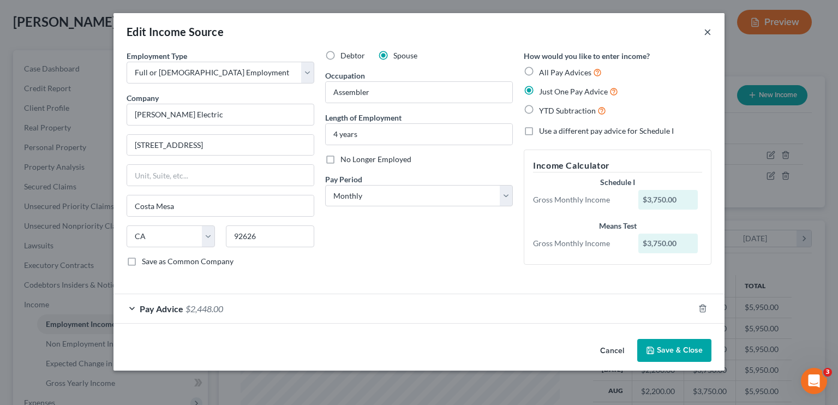
click at [707, 33] on button "×" at bounding box center [708, 31] width 8 height 13
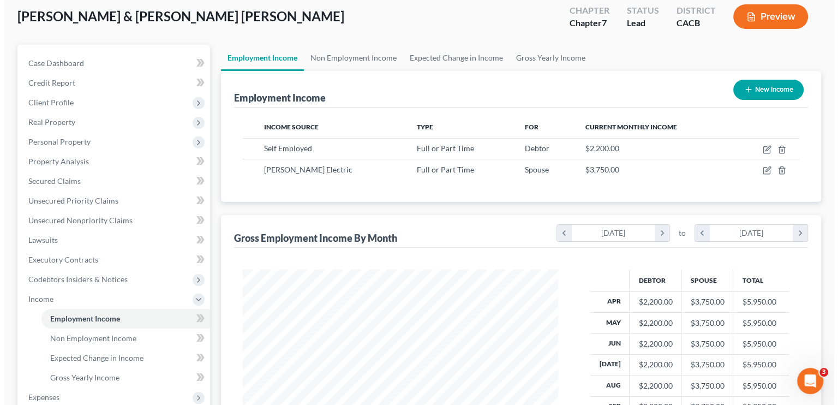
scroll to position [55, 0]
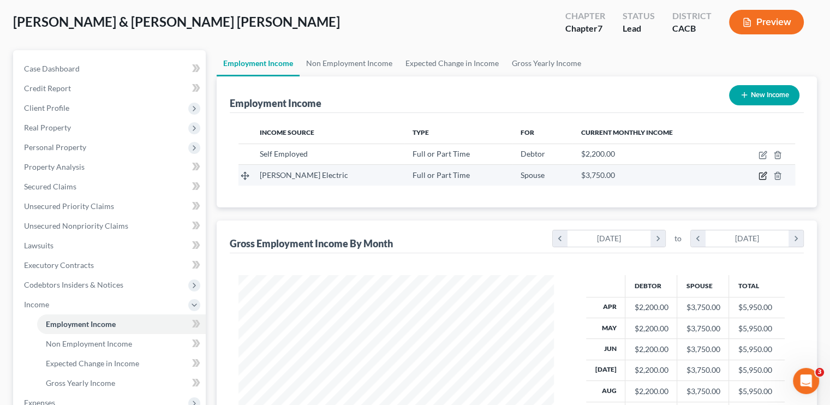
click at [764, 173] on icon "button" at bounding box center [763, 174] width 5 height 5
select select "0"
select select "4"
select select "0"
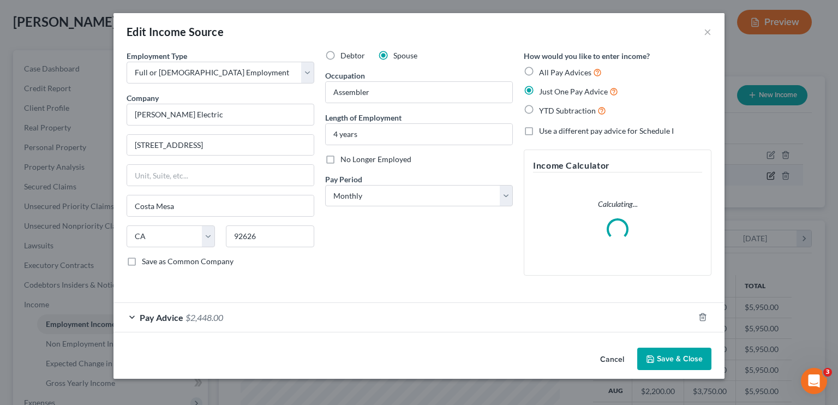
scroll to position [194, 340]
click at [204, 316] on span "$2,448.00" at bounding box center [204, 317] width 38 height 10
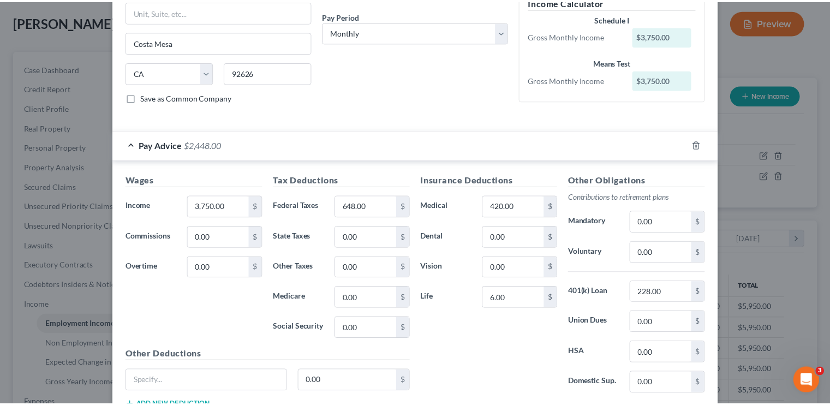
scroll to position [0, 0]
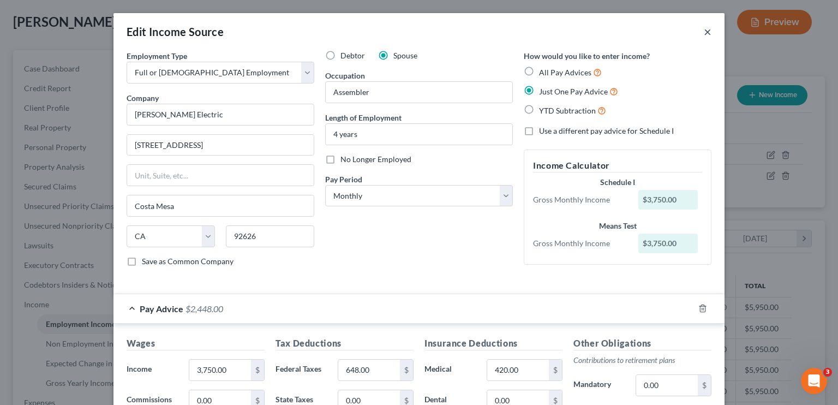
click at [704, 34] on button "×" at bounding box center [708, 31] width 8 height 13
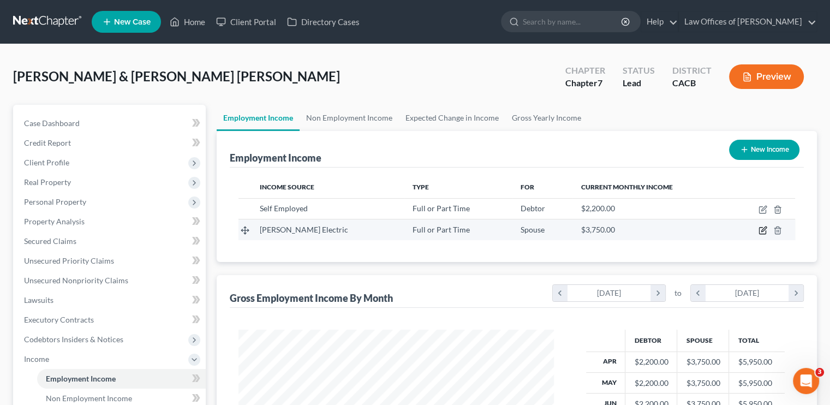
click at [763, 229] on icon "button" at bounding box center [762, 230] width 9 height 9
select select "0"
select select "4"
select select "0"
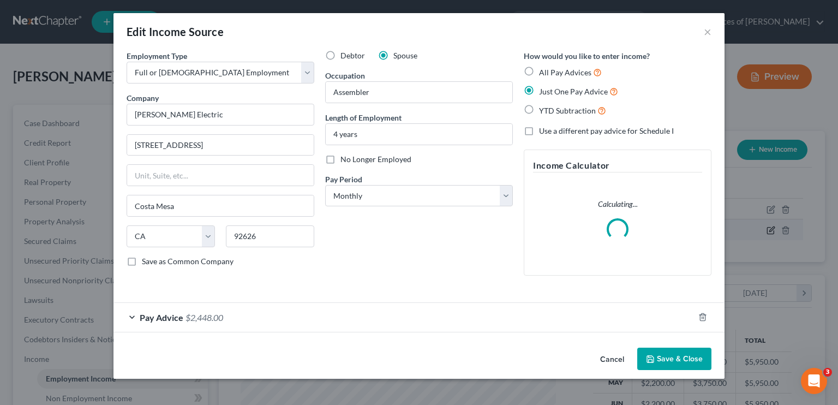
scroll to position [194, 340]
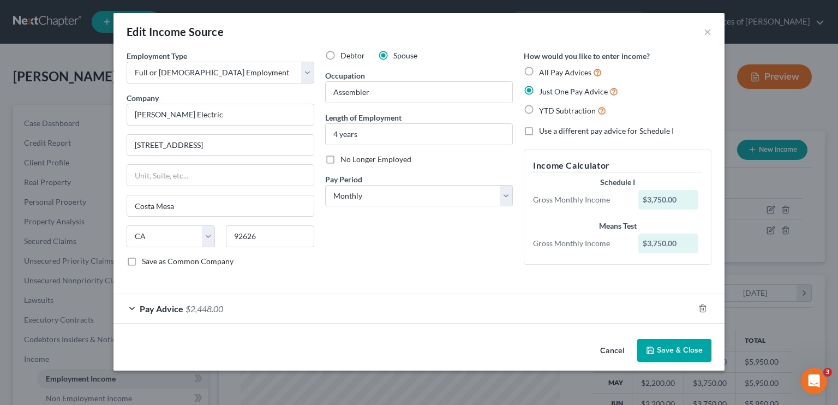
click at [223, 305] on span "$2,448.00" at bounding box center [204, 308] width 38 height 10
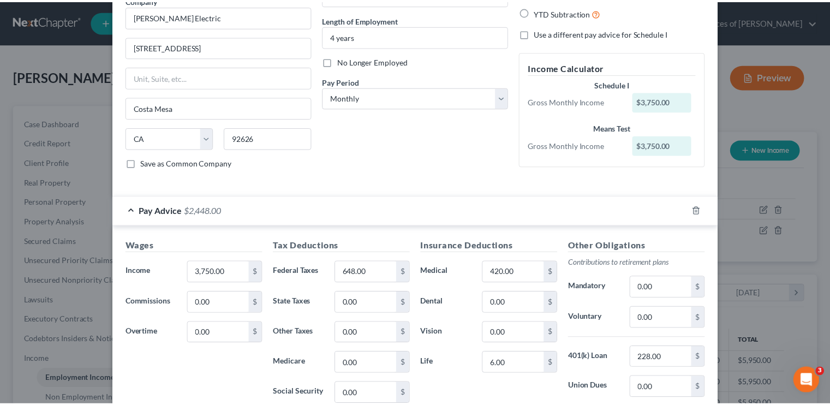
scroll to position [0, 0]
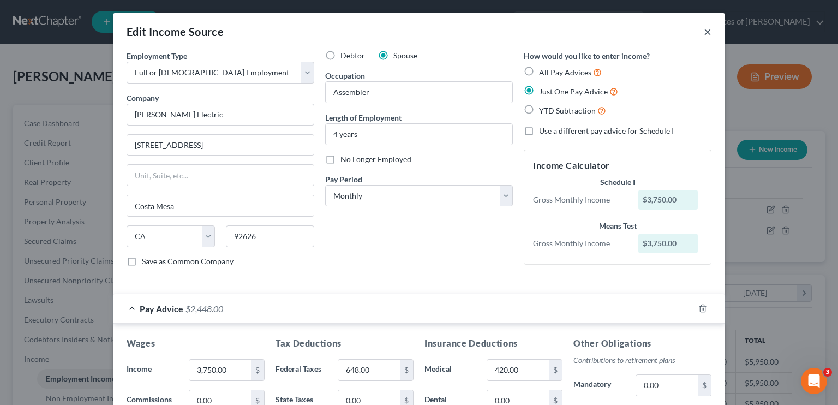
click at [704, 35] on button "×" at bounding box center [708, 31] width 8 height 13
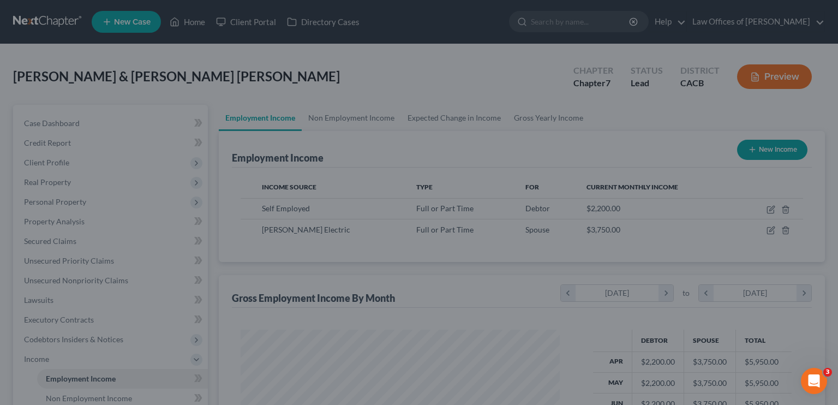
scroll to position [545324, 545181]
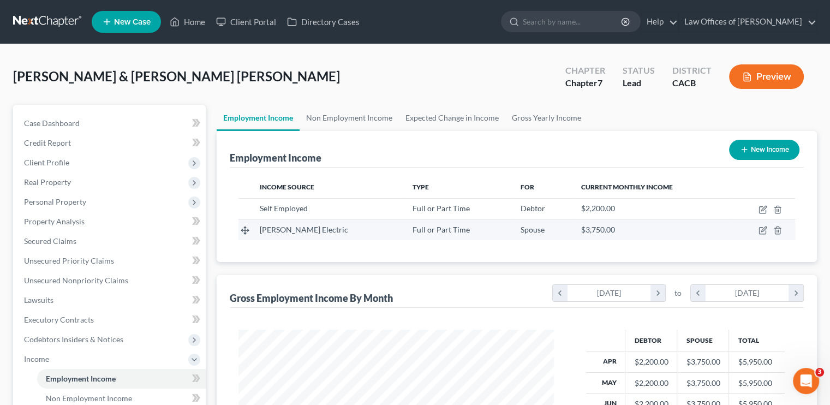
click at [763, 224] on td at bounding box center [761, 229] width 65 height 21
click at [763, 229] on icon "button" at bounding box center [762, 230] width 9 height 9
select select "0"
select select "4"
select select "0"
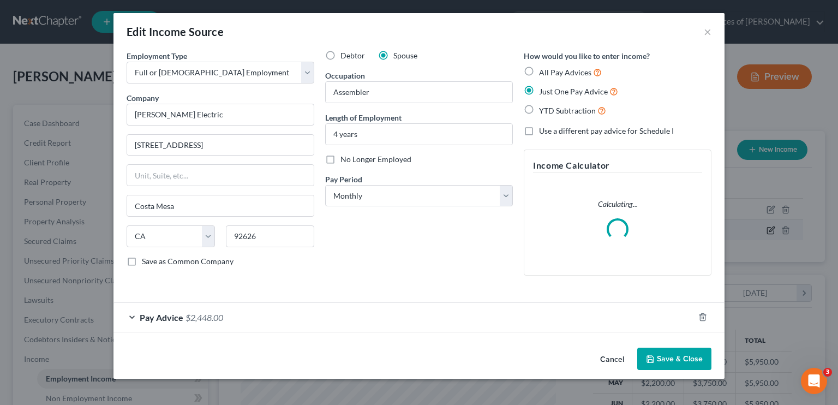
scroll to position [194, 340]
click at [217, 315] on span "$2,448.00" at bounding box center [204, 317] width 38 height 10
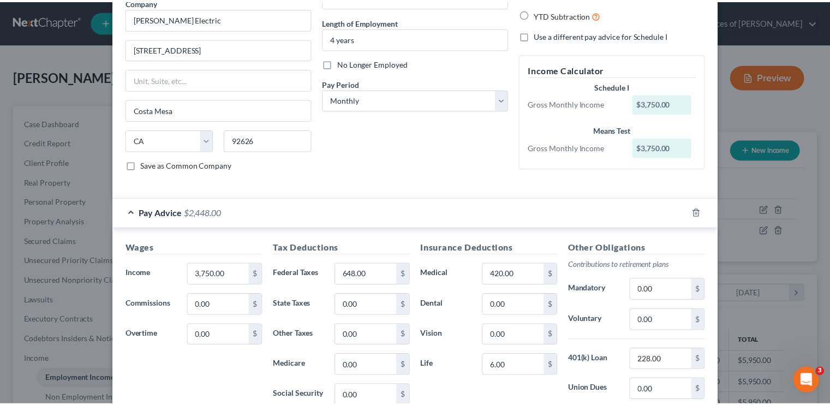
scroll to position [0, 0]
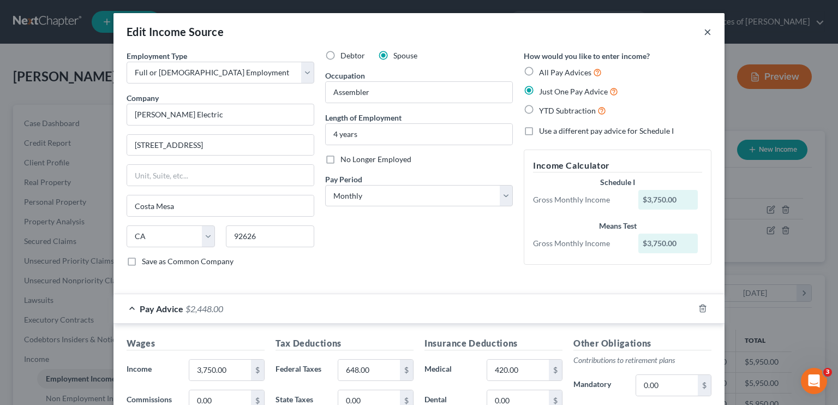
click at [704, 32] on button "×" at bounding box center [708, 31] width 8 height 13
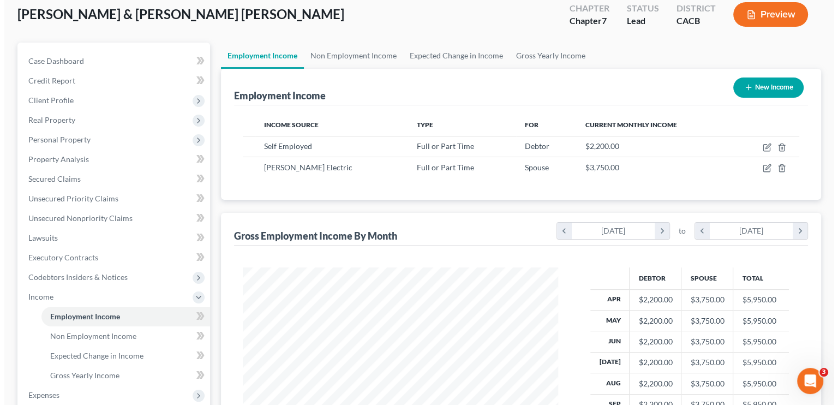
scroll to position [109, 0]
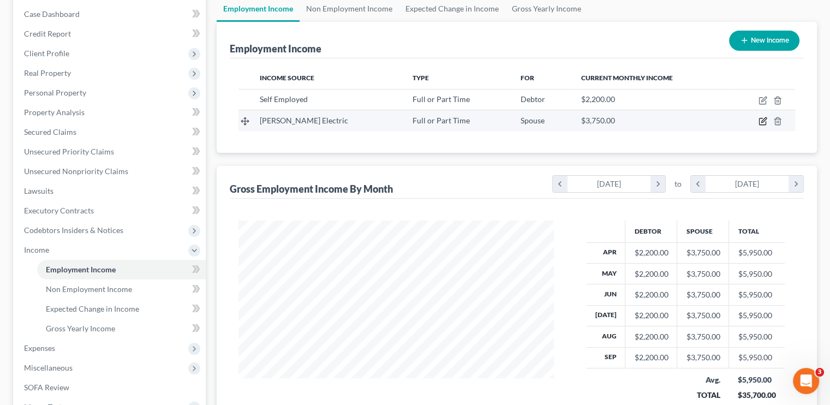
click at [764, 123] on icon "button" at bounding box center [762, 121] width 9 height 9
select select "0"
select select "4"
select select "0"
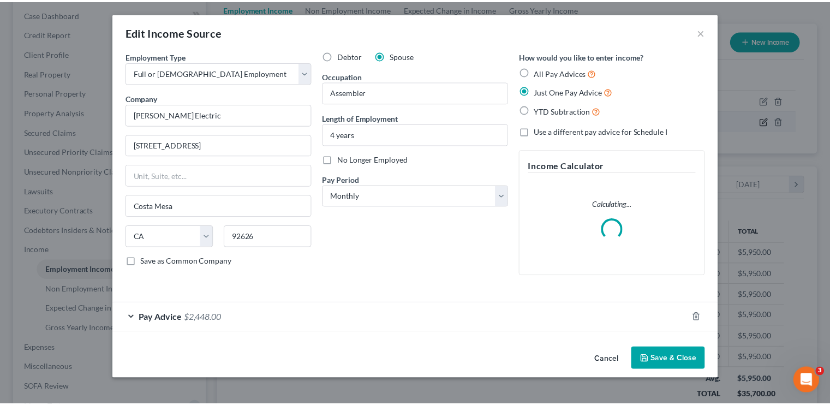
scroll to position [194, 340]
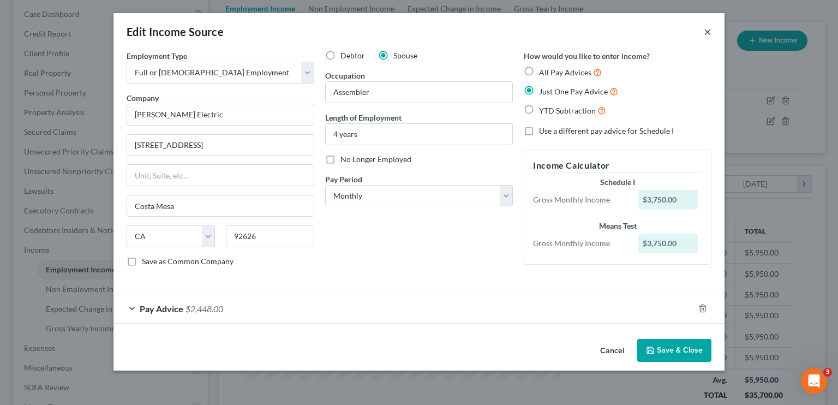
click at [706, 29] on button "×" at bounding box center [708, 31] width 8 height 13
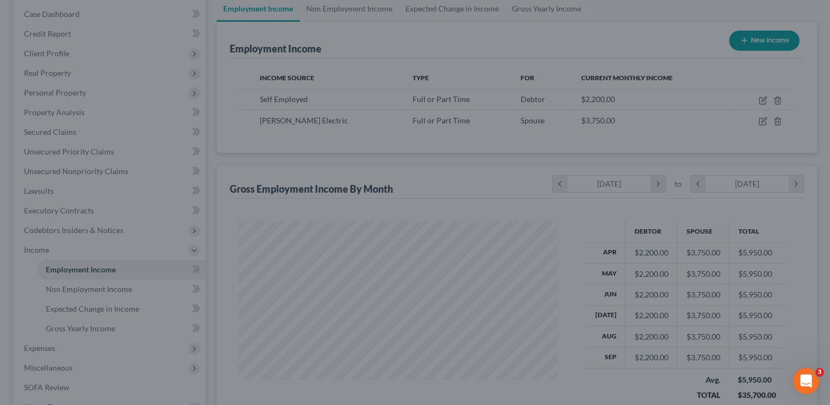
scroll to position [545324, 545181]
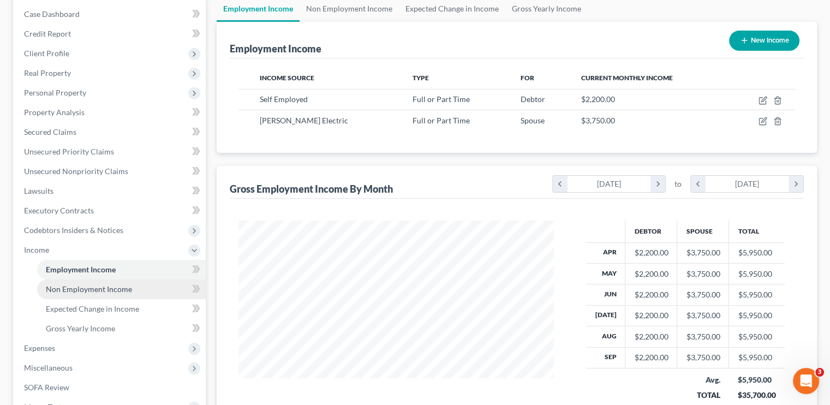
click at [91, 294] on link "Non Employment Income" at bounding box center [121, 289] width 169 height 20
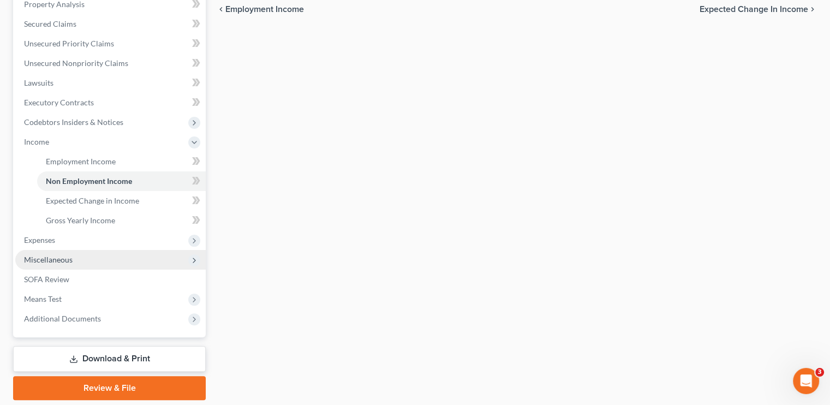
scroll to position [198, 0]
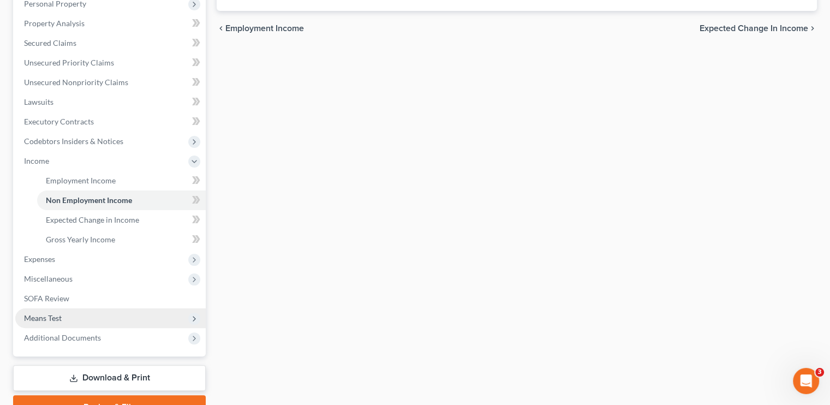
click at [49, 320] on span "Means Test" at bounding box center [43, 317] width 38 height 9
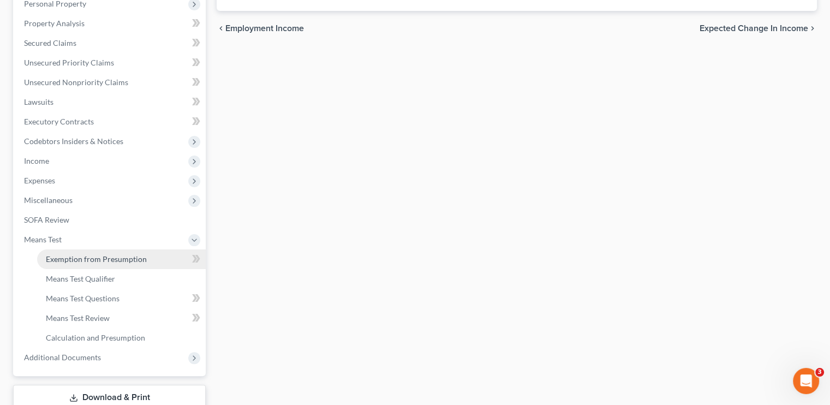
click at [94, 261] on span "Exemption from Presumption" at bounding box center [96, 258] width 101 height 9
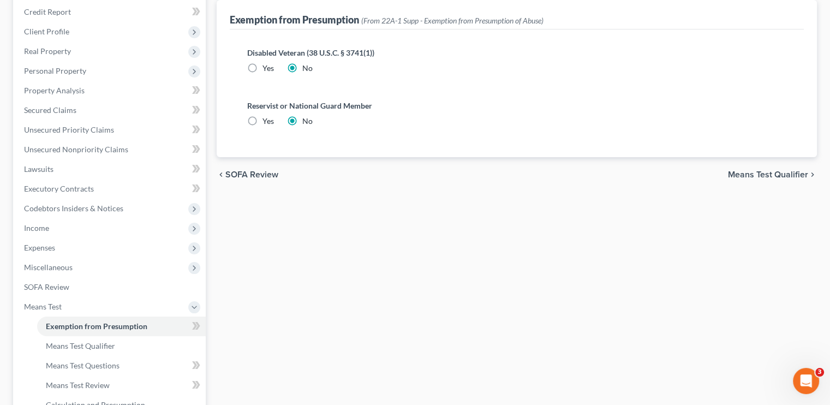
scroll to position [272, 0]
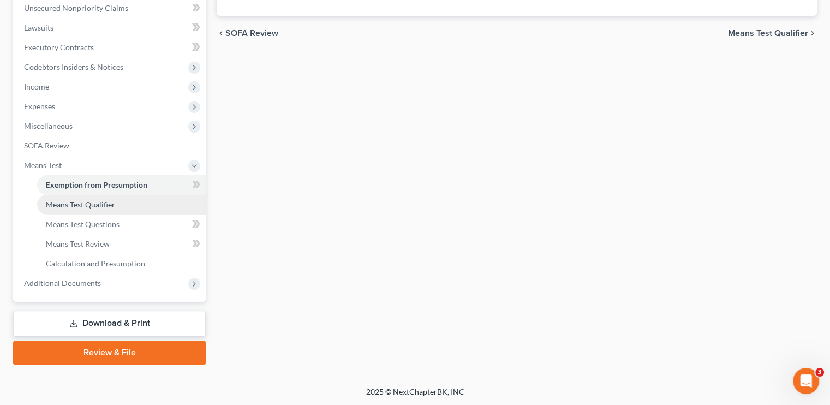
click at [93, 209] on link "Means Test Qualifier" at bounding box center [121, 205] width 169 height 20
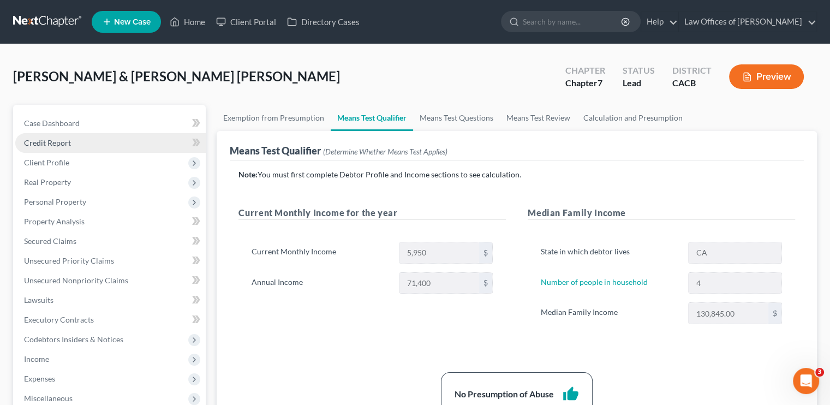
click at [68, 146] on span "Credit Report" at bounding box center [47, 142] width 47 height 9
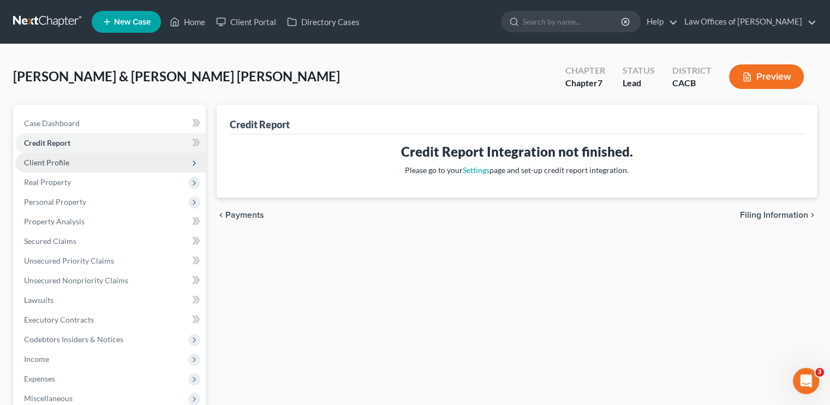
click at [63, 161] on span "Client Profile" at bounding box center [46, 162] width 45 height 9
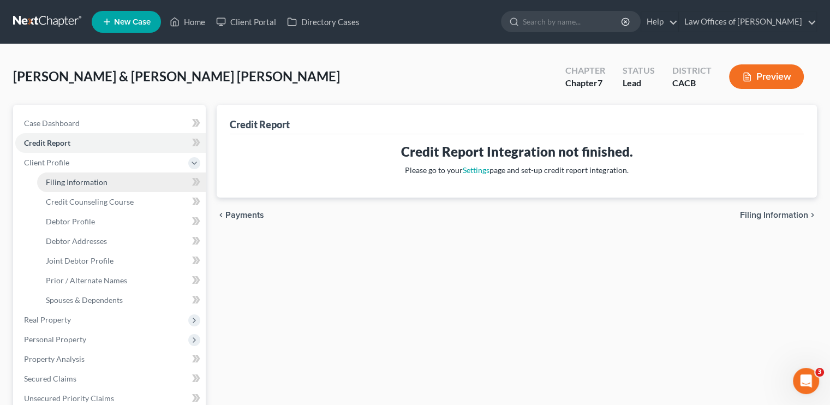
click at [69, 179] on span "Filing Information" at bounding box center [77, 181] width 62 height 9
select select "1"
select select "0"
select select "4"
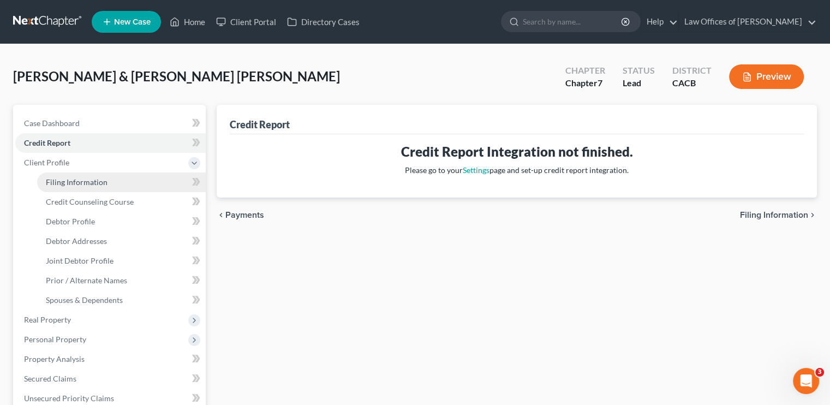
select select "0"
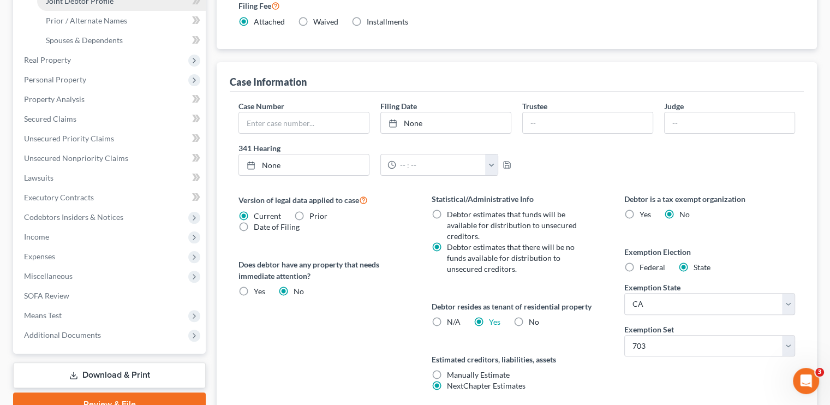
scroll to position [273, 0]
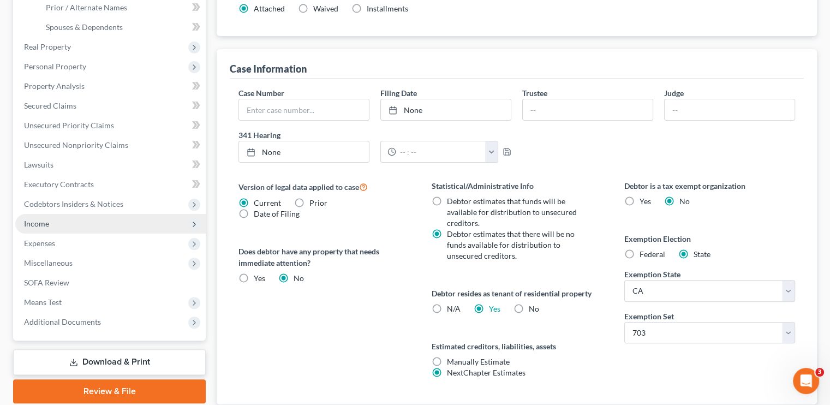
click at [84, 223] on span "Income" at bounding box center [110, 224] width 190 height 20
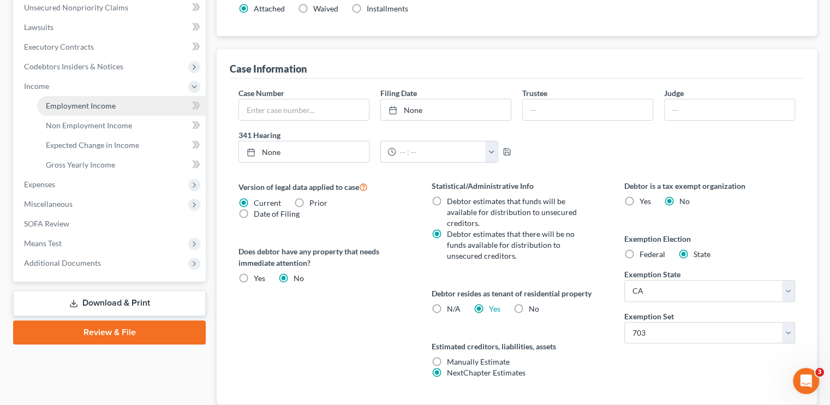
click at [99, 105] on span "Employment Income" at bounding box center [81, 105] width 70 height 9
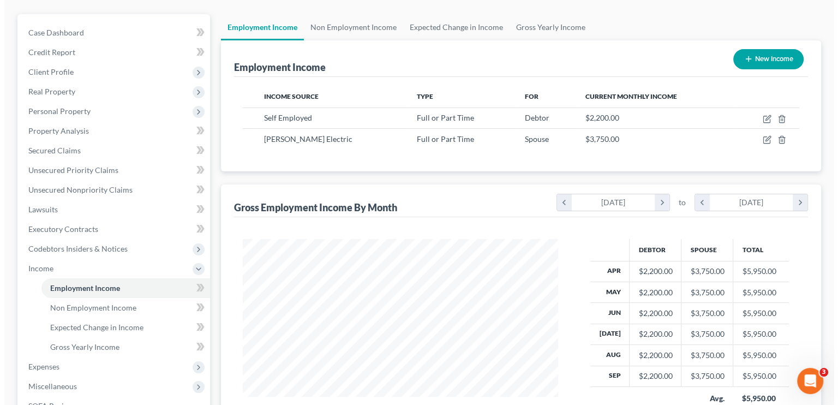
scroll to position [55, 0]
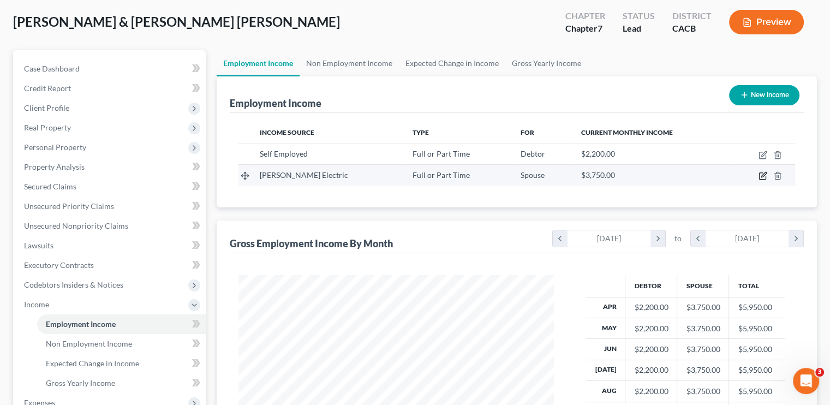
click at [766, 173] on icon "button" at bounding box center [762, 175] width 9 height 9
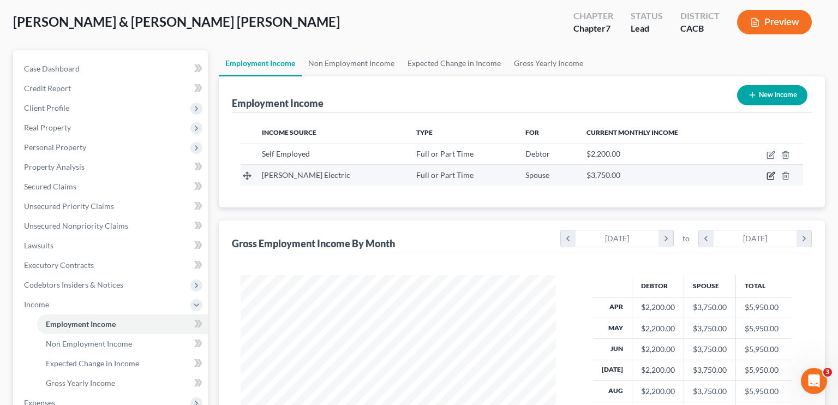
select select "0"
select select "4"
select select "0"
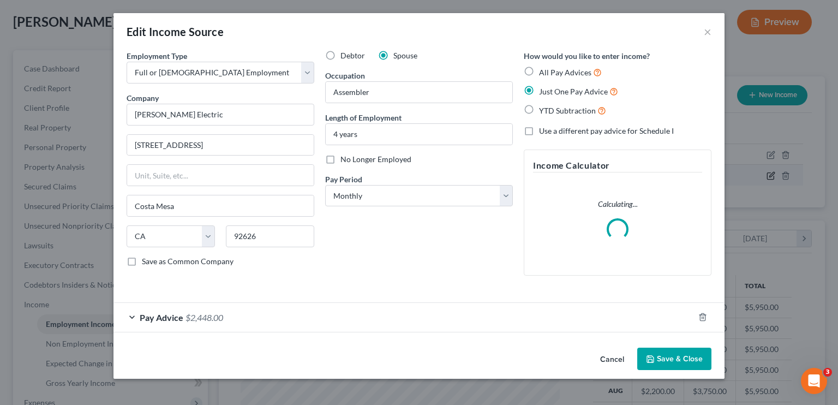
scroll to position [194, 340]
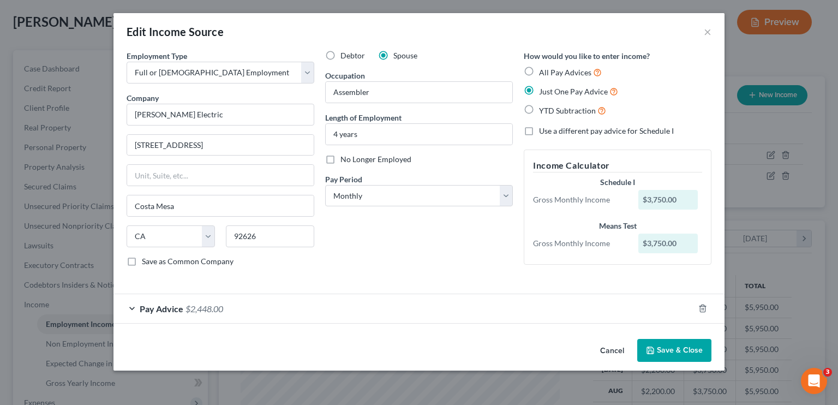
click at [539, 67] on label "All Pay Advices" at bounding box center [570, 72] width 63 height 13
click at [543, 67] on input "All Pay Advices" at bounding box center [546, 69] width 7 height 7
radio input "true"
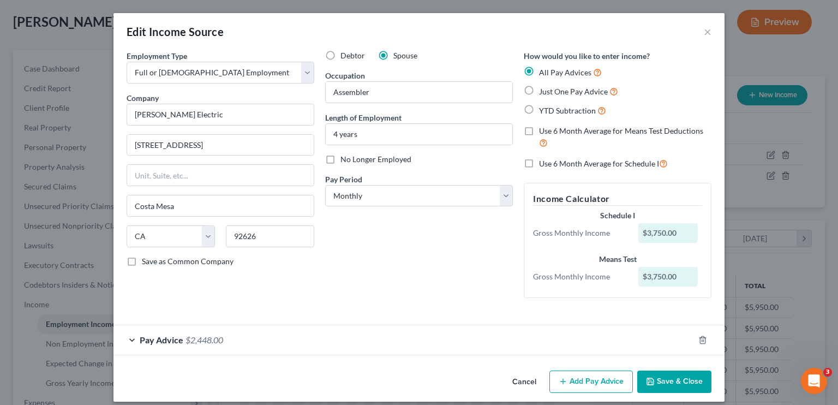
click at [220, 342] on div "Pay Advice $2,448.00" at bounding box center [403, 339] width 580 height 29
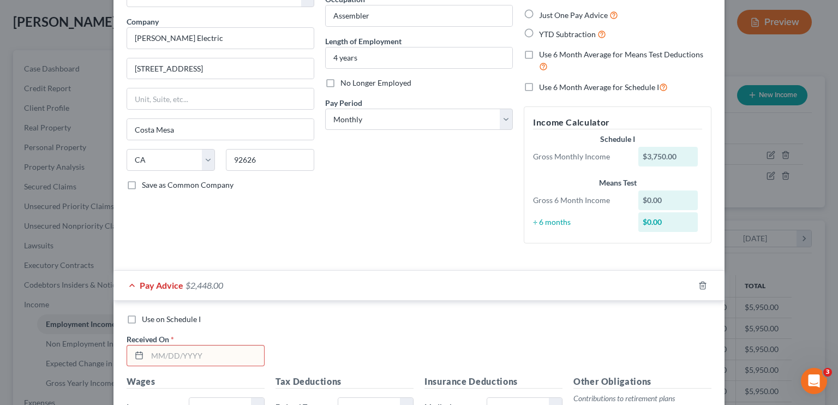
scroll to position [0, 0]
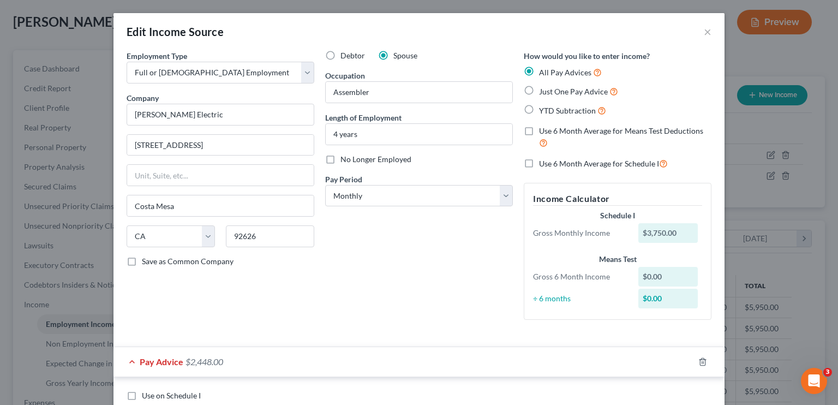
click at [539, 91] on label "Just One Pay Advice" at bounding box center [578, 91] width 79 height 13
click at [543, 91] on input "Just One Pay Advice" at bounding box center [546, 88] width 7 height 7
radio input "true"
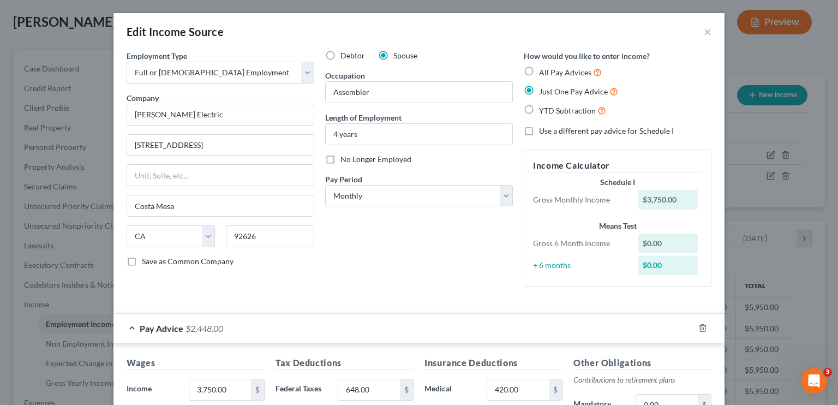
click at [539, 109] on label "YTD Subtraction" at bounding box center [572, 110] width 67 height 13
click at [543, 109] on input "YTD Subtraction" at bounding box center [546, 107] width 7 height 7
radio input "true"
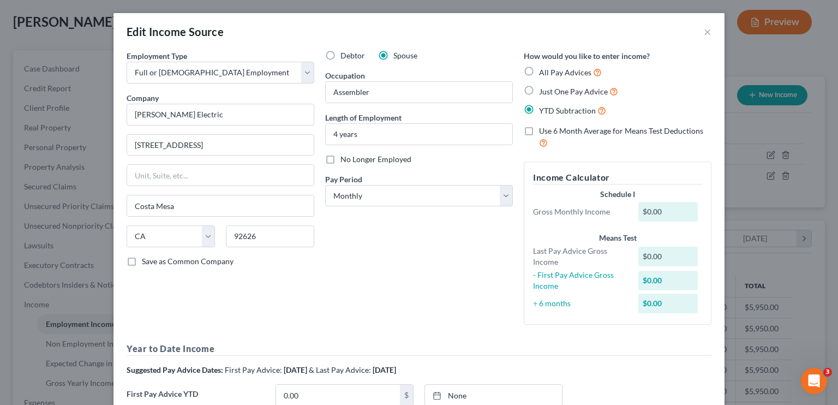
click at [539, 88] on label "Just One Pay Advice" at bounding box center [578, 91] width 79 height 13
click at [543, 88] on input "Just One Pay Advice" at bounding box center [546, 88] width 7 height 7
radio input "true"
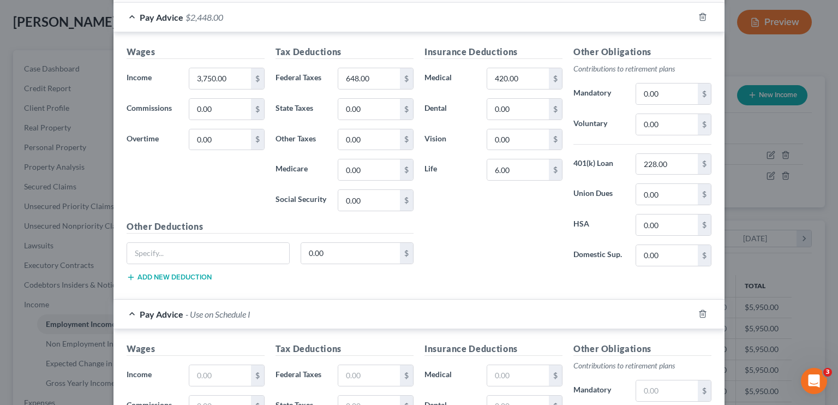
scroll to position [273, 0]
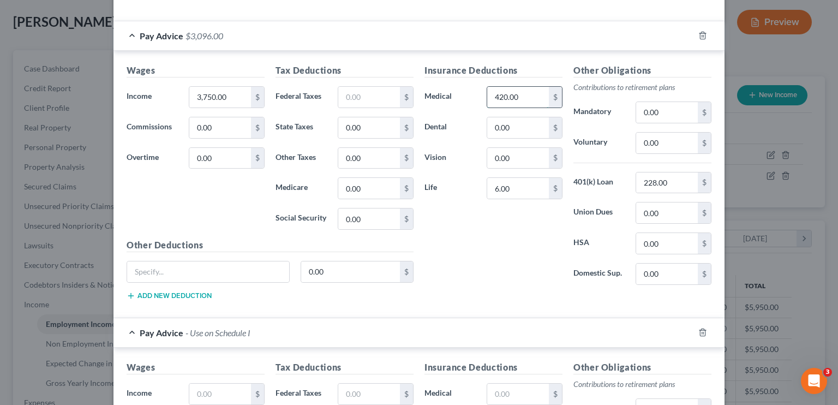
click at [505, 95] on input "420.00" at bounding box center [518, 97] width 62 height 21
click at [644, 177] on input "228.00" at bounding box center [667, 182] width 62 height 21
click at [213, 97] on input "3,750.00" at bounding box center [220, 97] width 62 height 21
click at [491, 193] on input "6.00" at bounding box center [518, 188] width 62 height 21
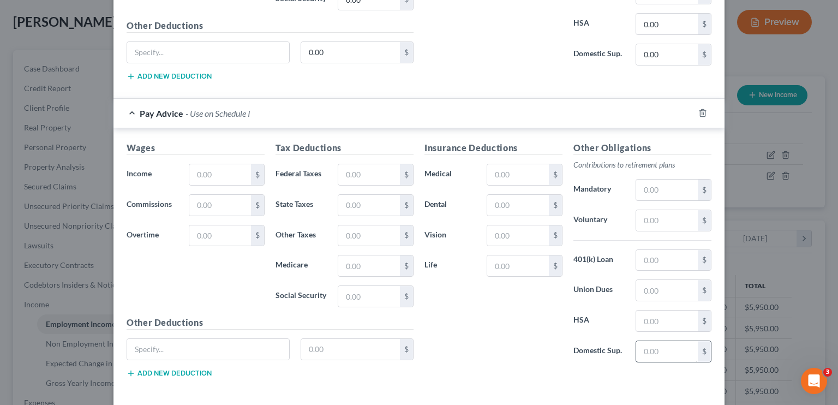
scroll to position [537, 0]
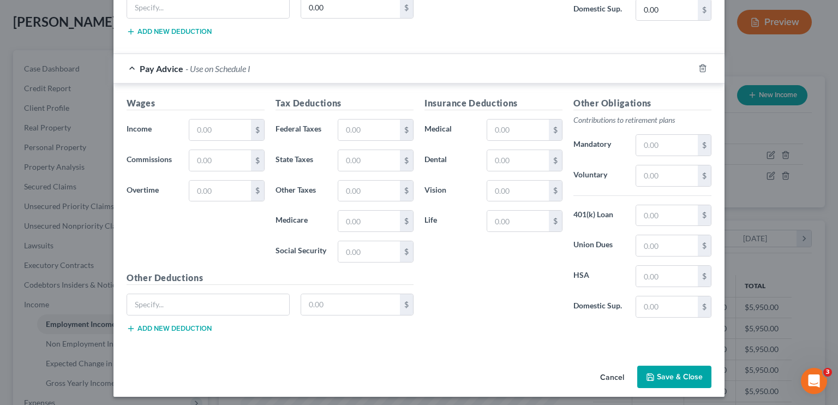
click at [670, 366] on button "Save & Close" at bounding box center [674, 376] width 74 height 23
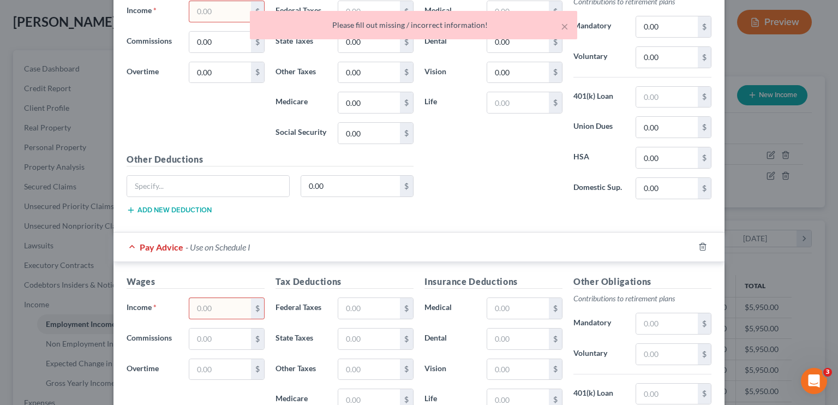
scroll to position [436, 0]
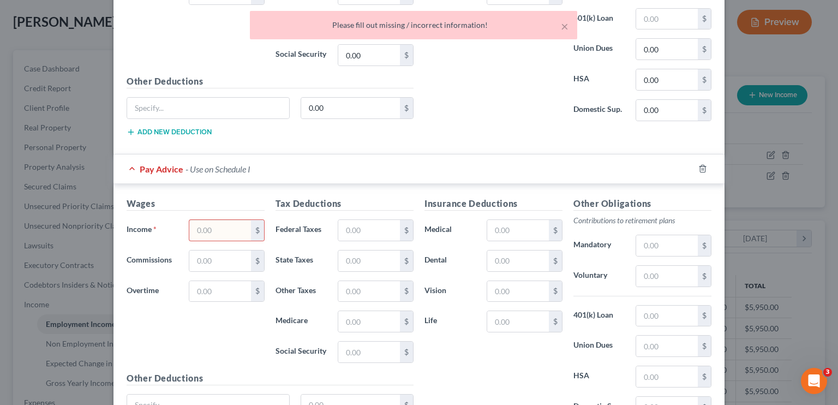
click at [213, 224] on input "text" at bounding box center [220, 230] width 62 height 21
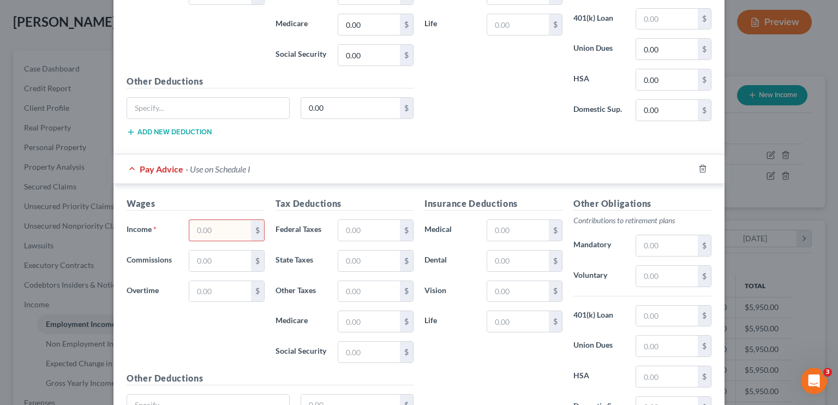
click at [212, 230] on input "text" at bounding box center [220, 230] width 62 height 21
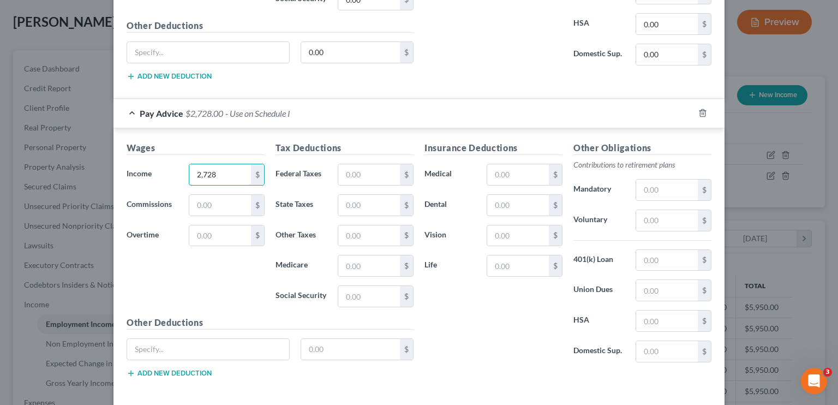
scroll to position [537, 0]
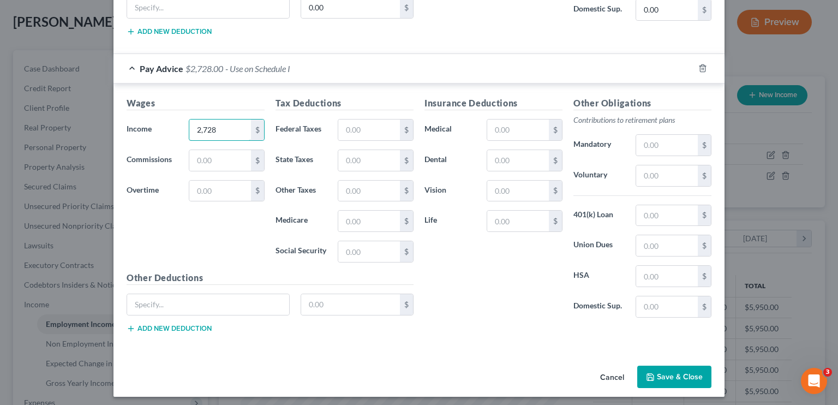
type input "2,728"
click at [654, 375] on button "Save & Close" at bounding box center [674, 376] width 74 height 23
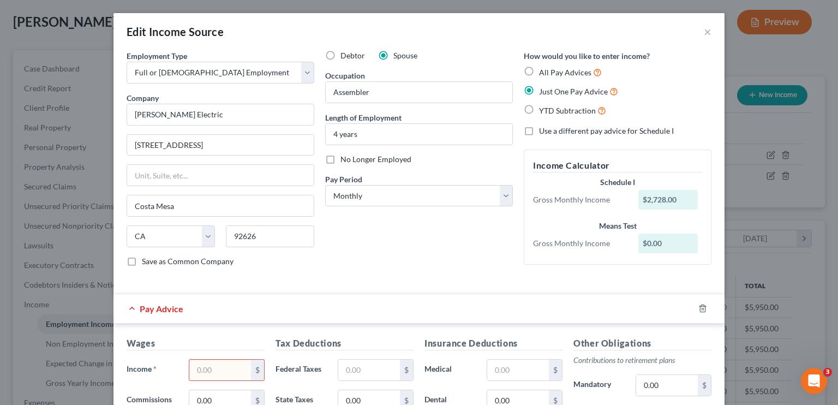
scroll to position [109, 0]
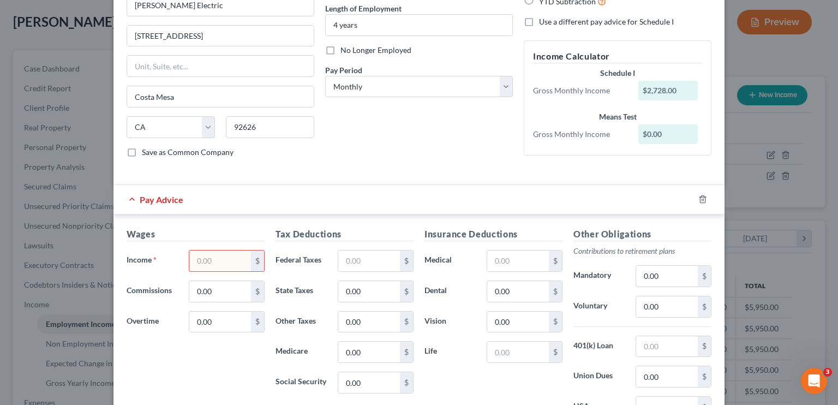
click at [251, 187] on div "Pay Advice" at bounding box center [403, 199] width 580 height 29
drag, startPoint x: 237, startPoint y: 190, endPoint x: 225, endPoint y: 196, distance: 13.4
click at [237, 191] on div "Pay Advice" at bounding box center [403, 199] width 580 height 29
click at [206, 259] on input "text" at bounding box center [220, 260] width 62 height 21
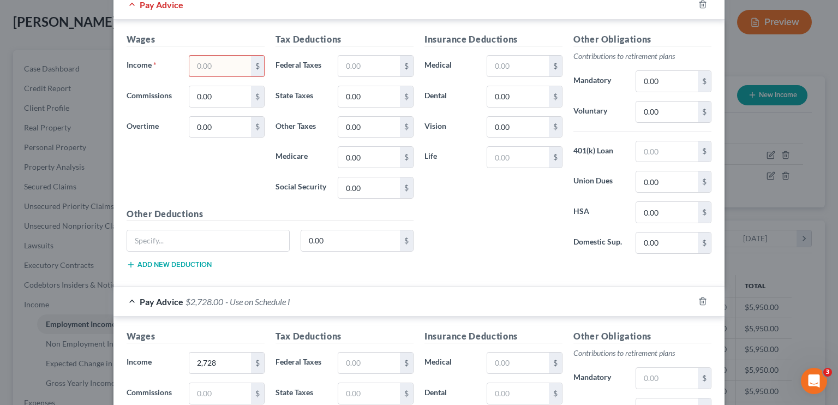
scroll to position [436, 0]
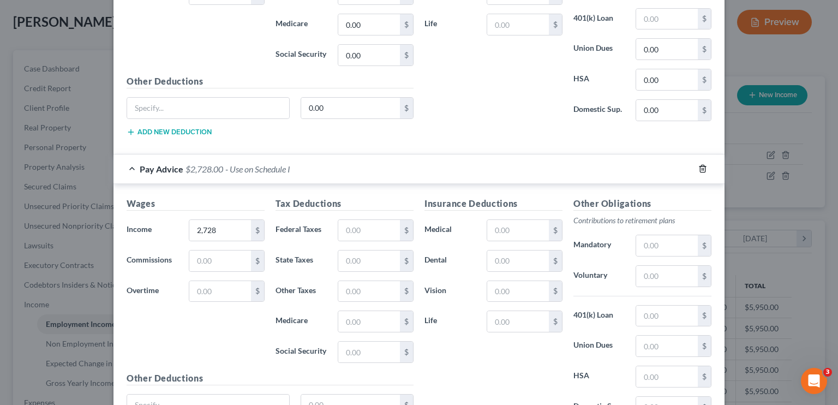
click at [700, 169] on icon "button" at bounding box center [702, 168] width 9 height 9
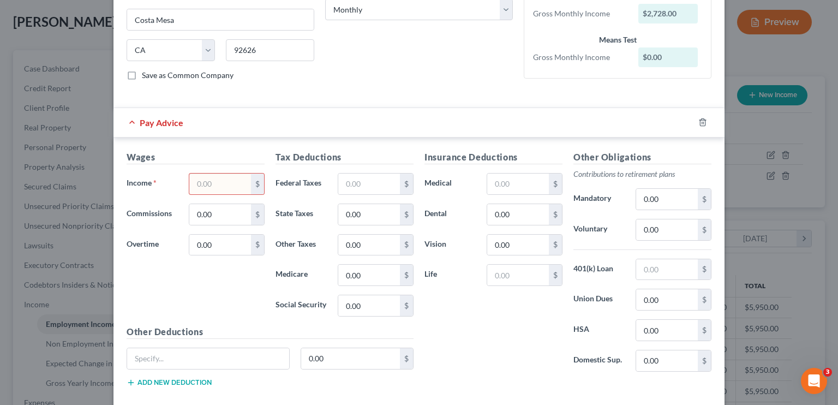
scroll to position [187, 0]
click at [227, 183] on input "text" at bounding box center [220, 182] width 62 height 21
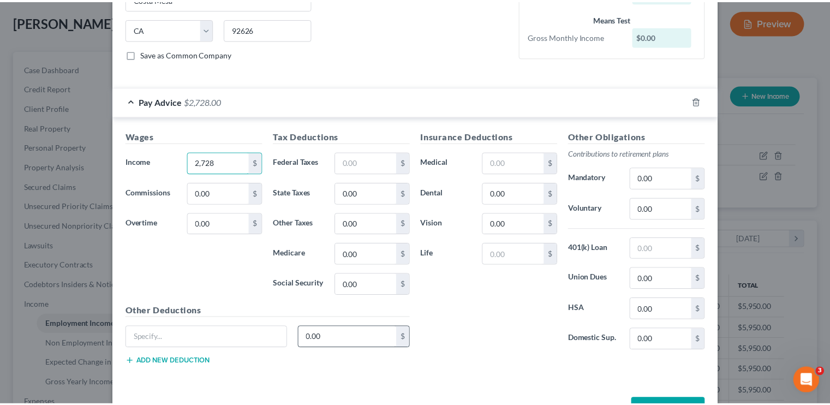
scroll to position [242, 0]
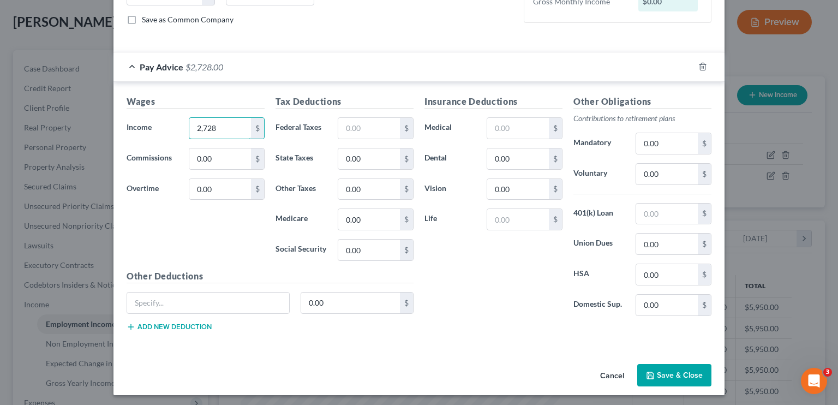
type input "2,728"
click at [661, 378] on button "Save & Close" at bounding box center [674, 375] width 74 height 23
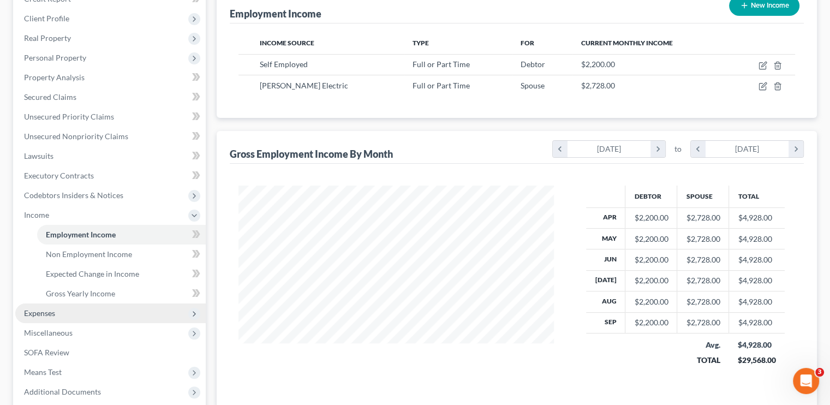
scroll to position [143, 0]
click at [60, 311] on span "Expenses" at bounding box center [110, 314] width 190 height 20
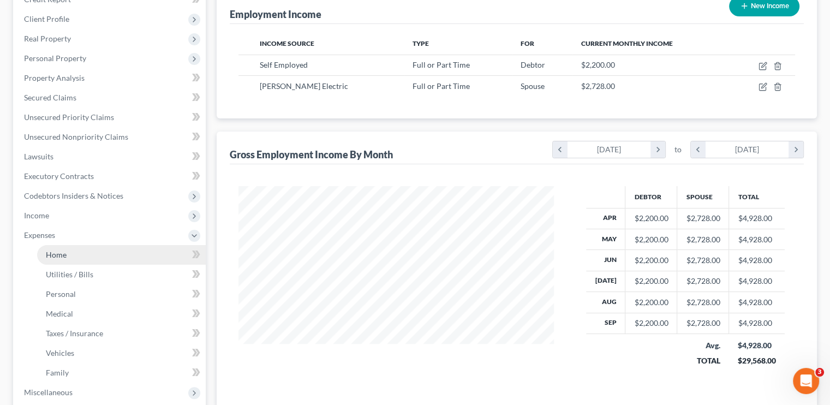
click at [63, 255] on span "Home" at bounding box center [56, 254] width 21 height 9
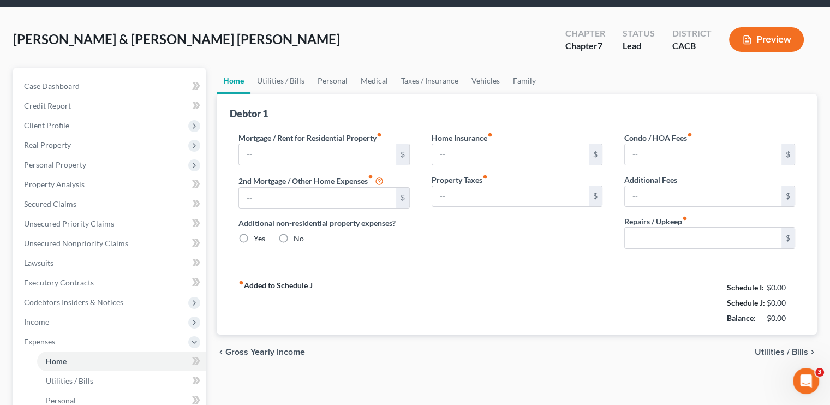
type input "2,830.00"
type input "0.00"
radio input "true"
type input "0.00"
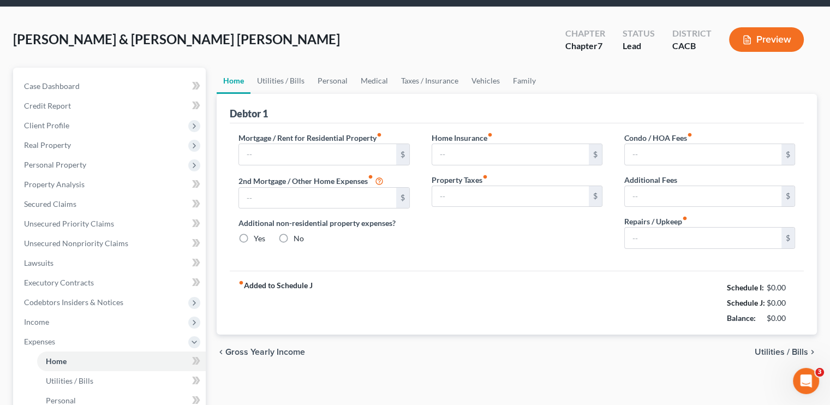
type input "0.00"
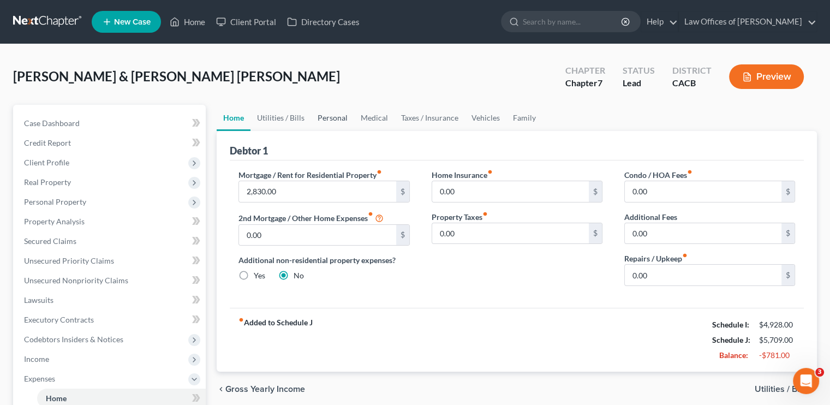
click at [329, 122] on link "Personal" at bounding box center [332, 118] width 43 height 26
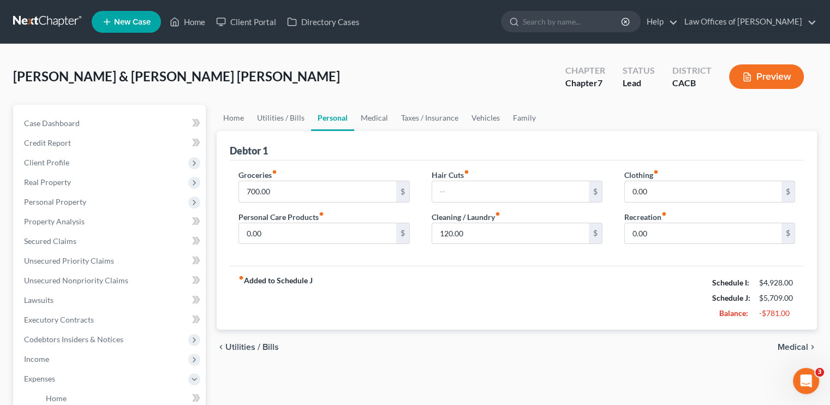
click at [347, 117] on link "Personal" at bounding box center [332, 118] width 43 height 26
click at [357, 117] on link "Medical" at bounding box center [374, 118] width 40 height 26
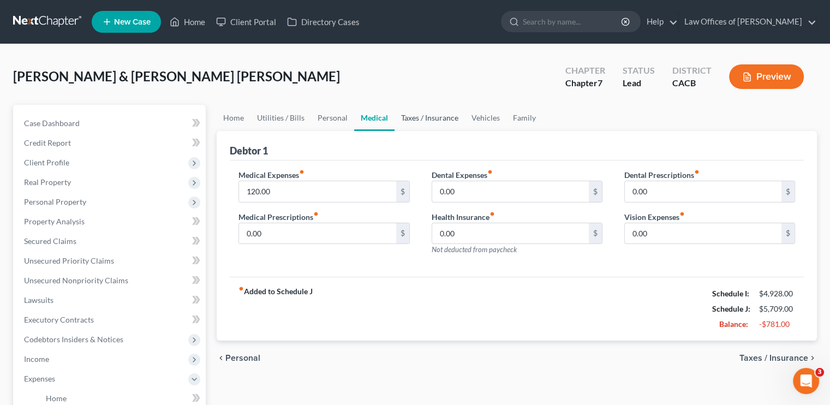
click at [411, 116] on link "Taxes / Insurance" at bounding box center [429, 118] width 70 height 26
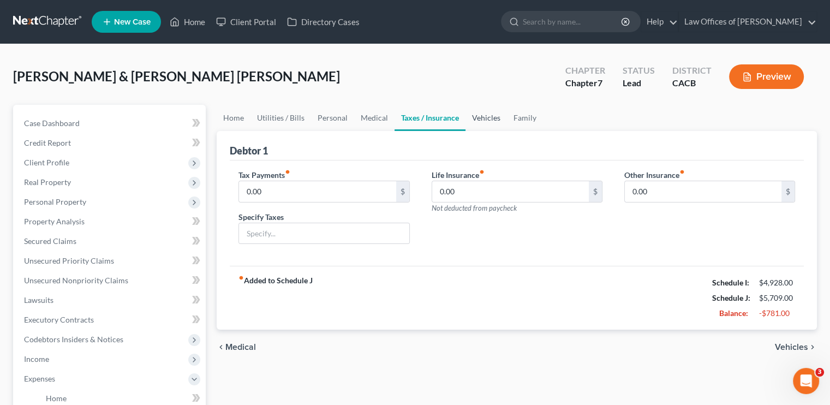
click at [484, 113] on link "Vehicles" at bounding box center [485, 118] width 41 height 26
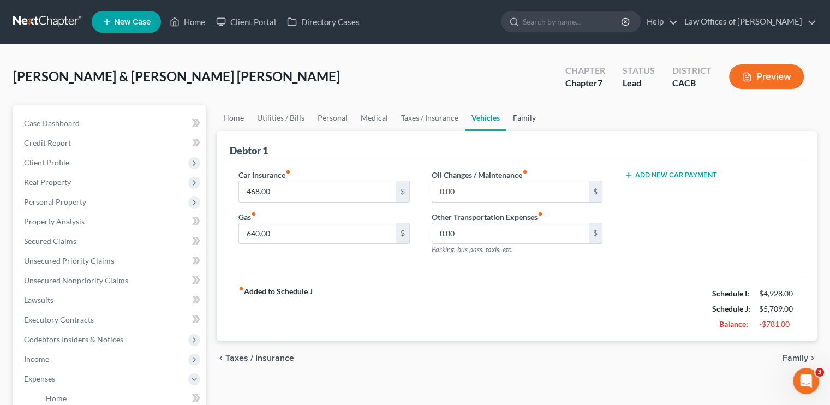
click at [517, 115] on link "Family" at bounding box center [524, 118] width 36 height 26
